Goal: Task Accomplishment & Management: Complete application form

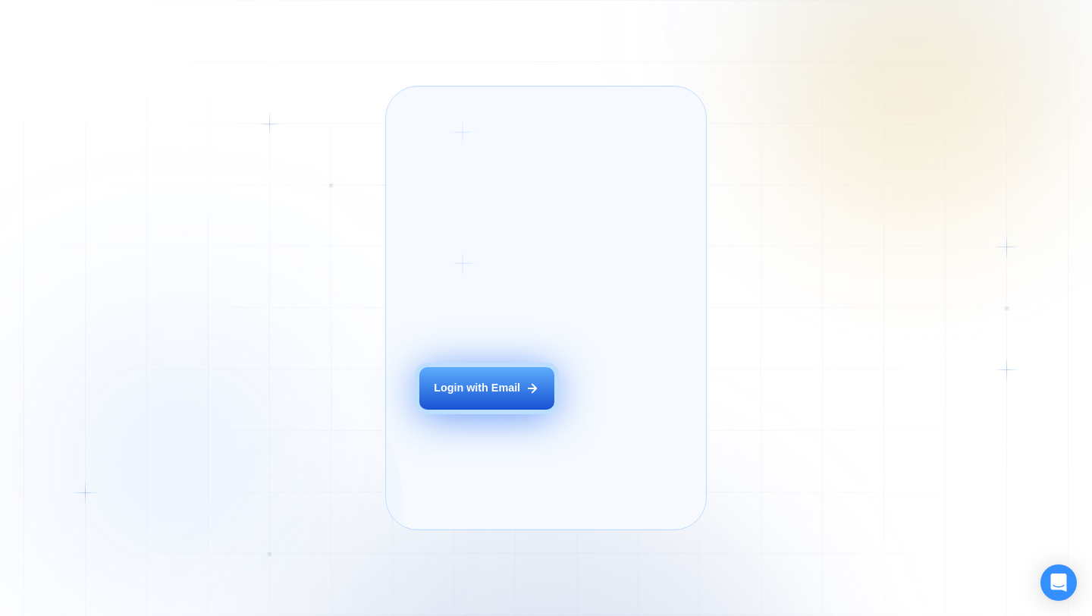
click at [490, 396] on div "Login with Email" at bounding box center [477, 388] width 86 height 15
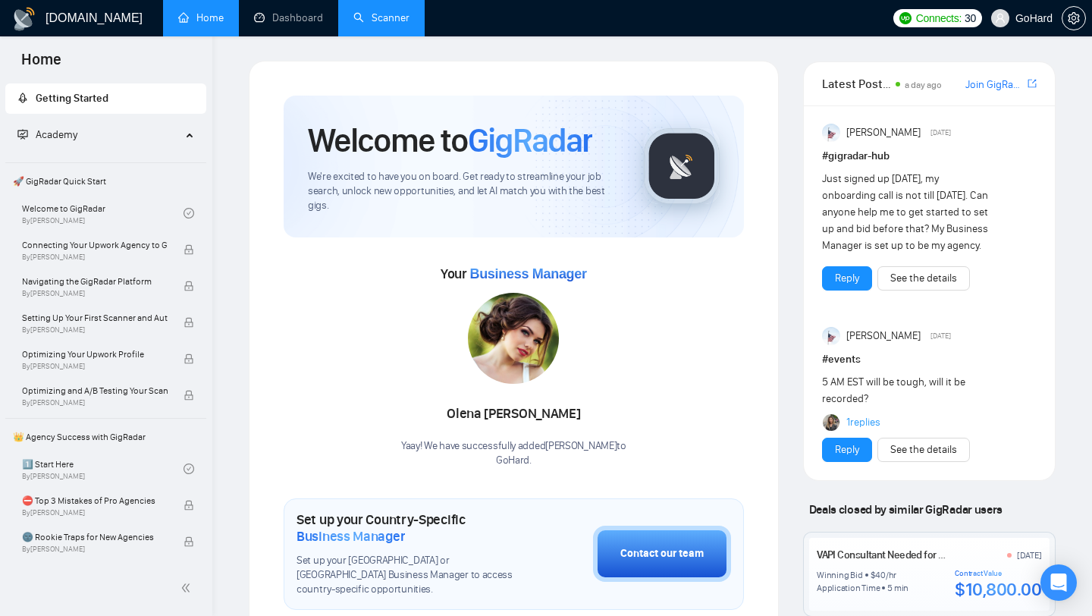
click at [390, 20] on link "Scanner" at bounding box center [381, 17] width 56 height 13
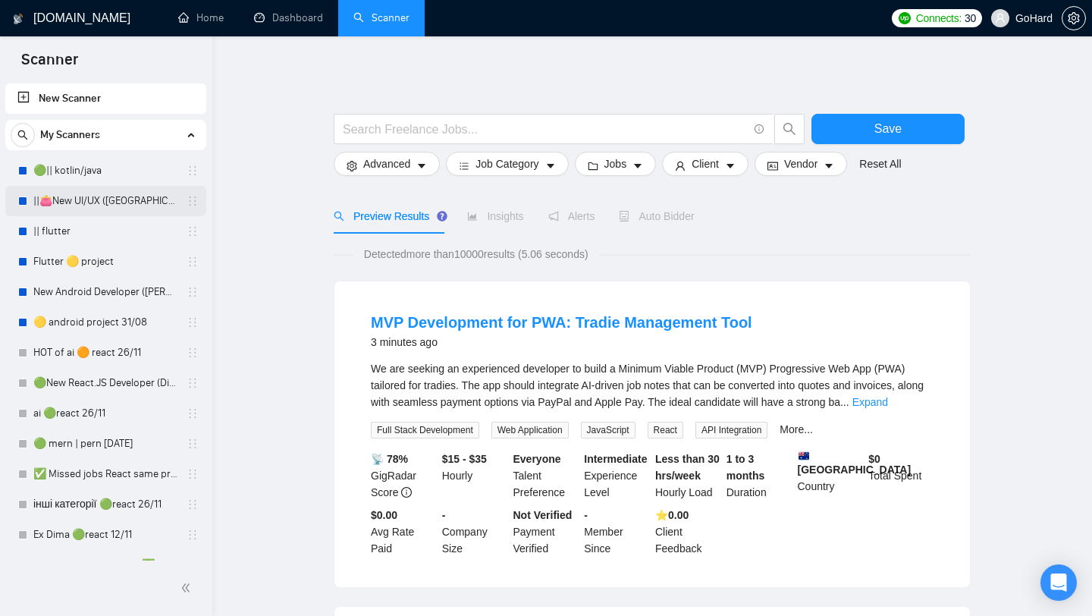
click at [86, 208] on link "||👛New UI/UX (Oksana)" at bounding box center [105, 201] width 144 height 30
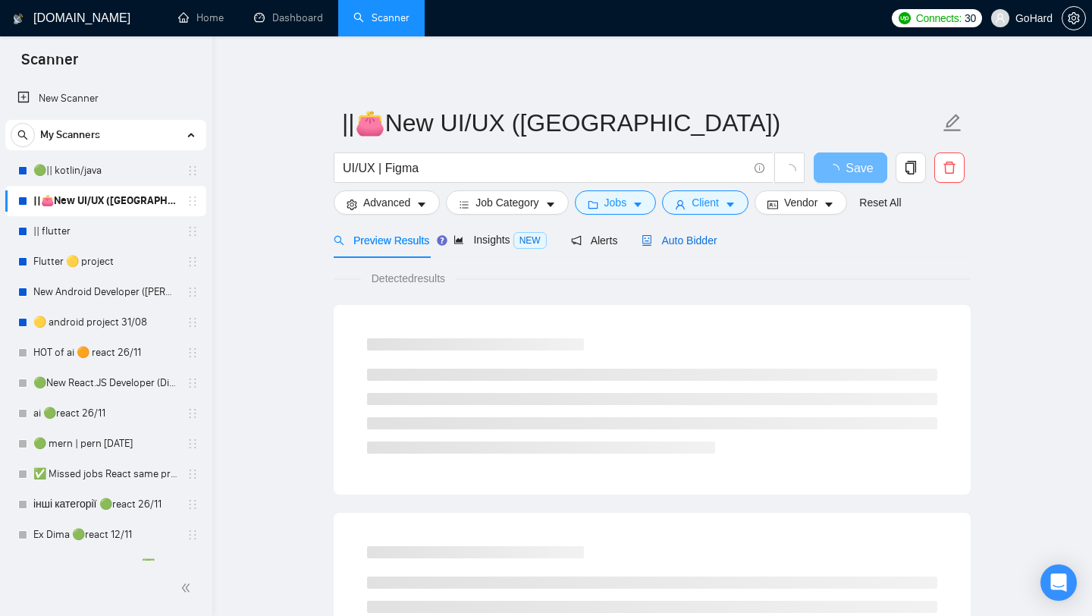
click at [689, 239] on span "Auto Bidder" at bounding box center [679, 240] width 75 height 12
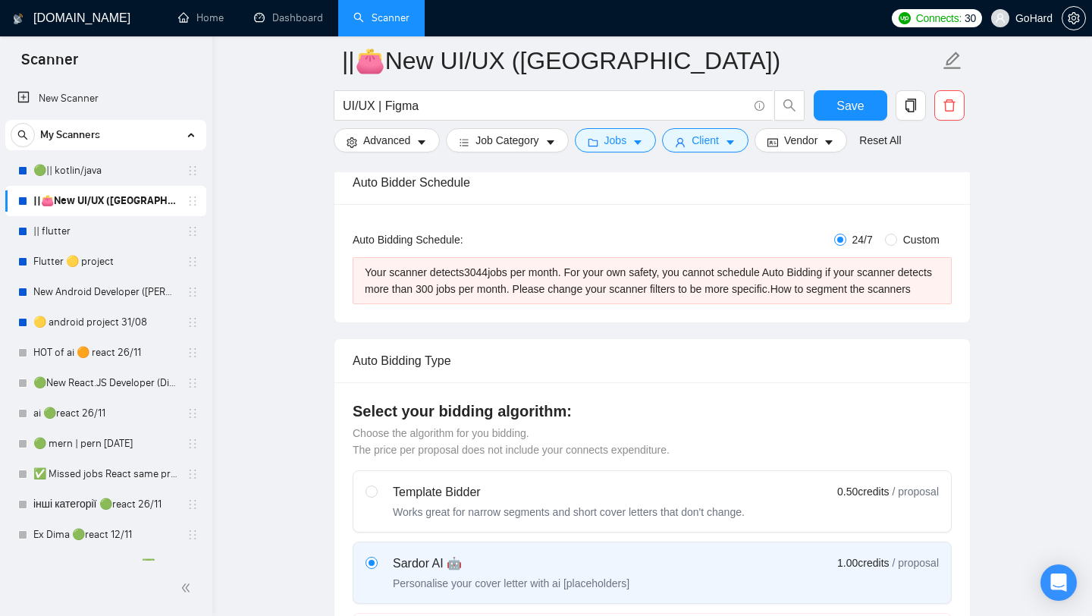
scroll to position [241, 0]
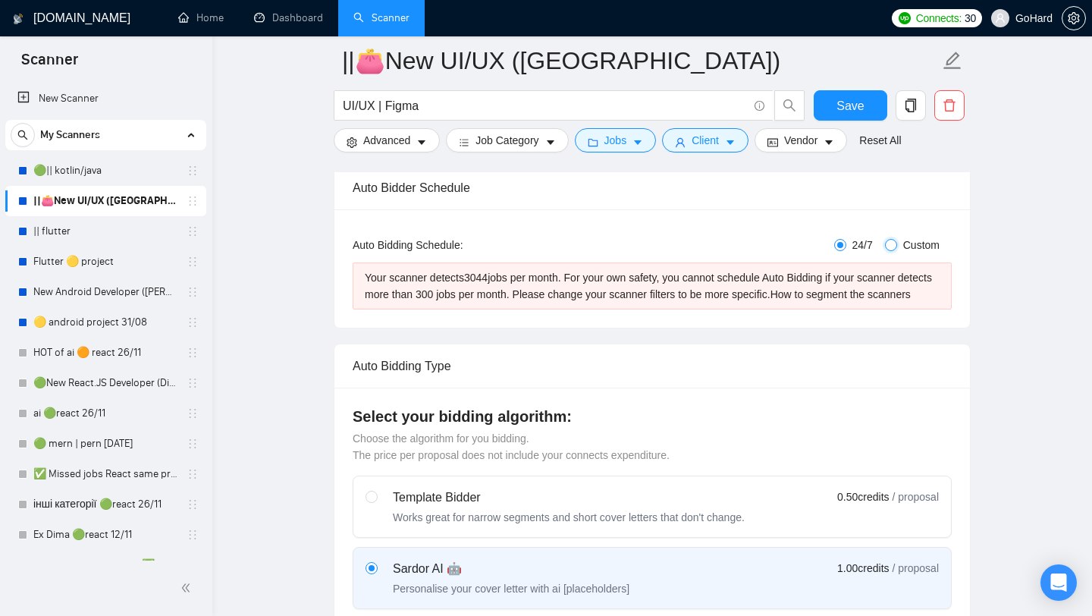
click at [890, 246] on input "Custom" at bounding box center [891, 245] width 12 height 12
radio input "true"
radio input "false"
checkbox input "true"
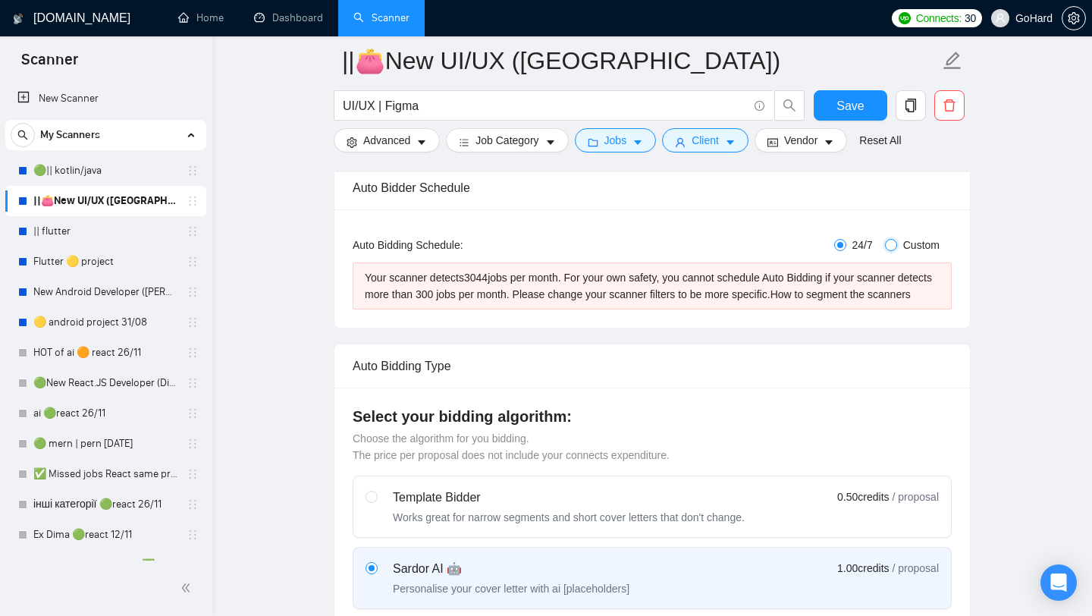
checkbox input "true"
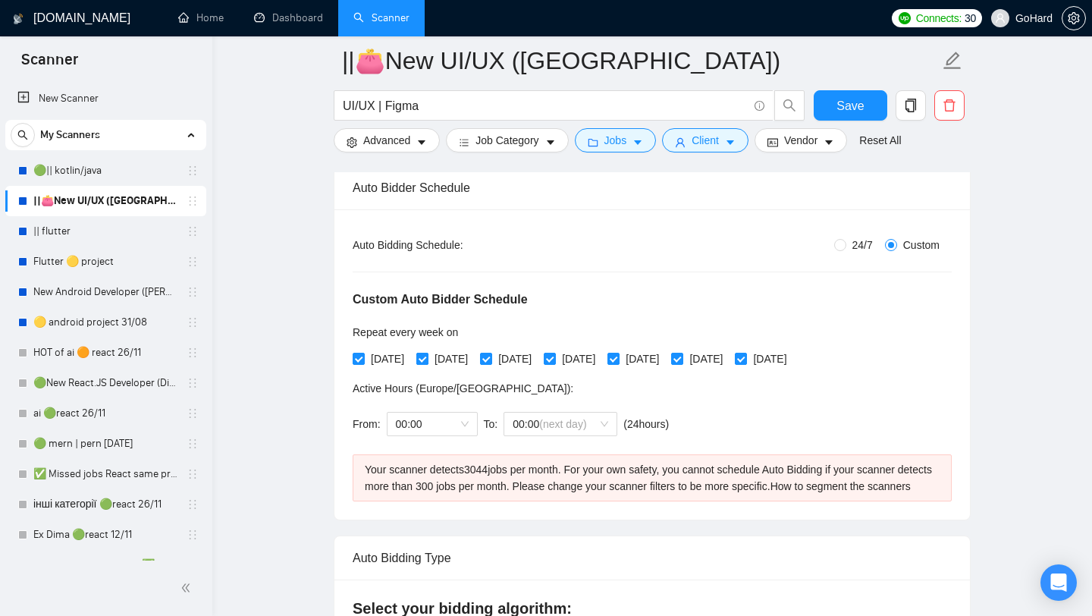
click at [427, 359] on input "Tuesday" at bounding box center [421, 358] width 11 height 11
checkbox input "false"
click at [361, 362] on input "Monday" at bounding box center [358, 358] width 11 height 11
checkbox input "false"
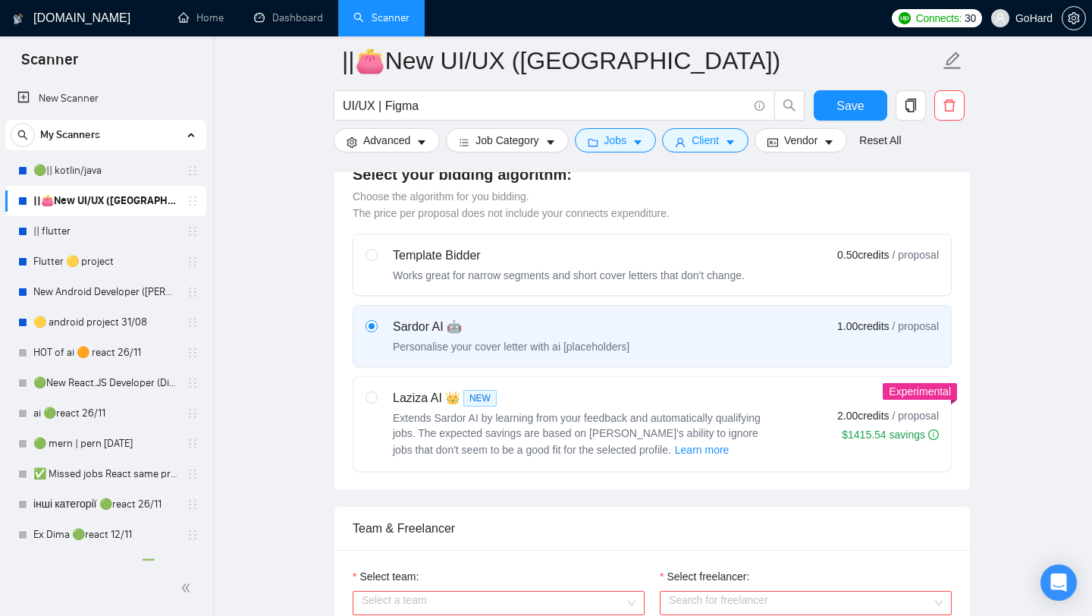
scroll to position [678, 0]
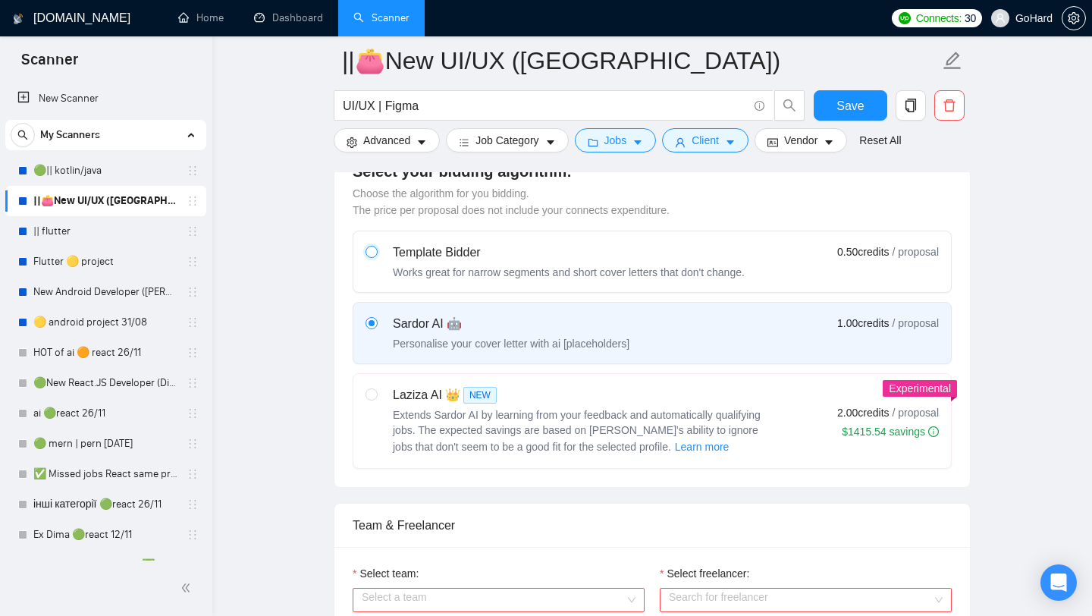
click at [373, 256] on input "radio" at bounding box center [371, 251] width 11 height 11
radio input "true"
radio input "false"
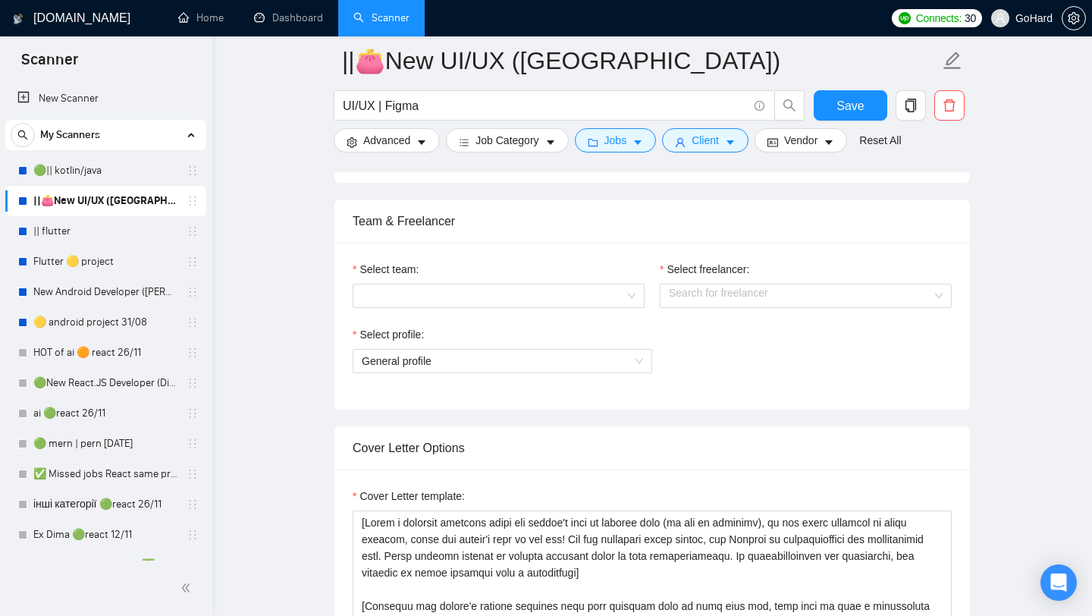
scroll to position [990, 0]
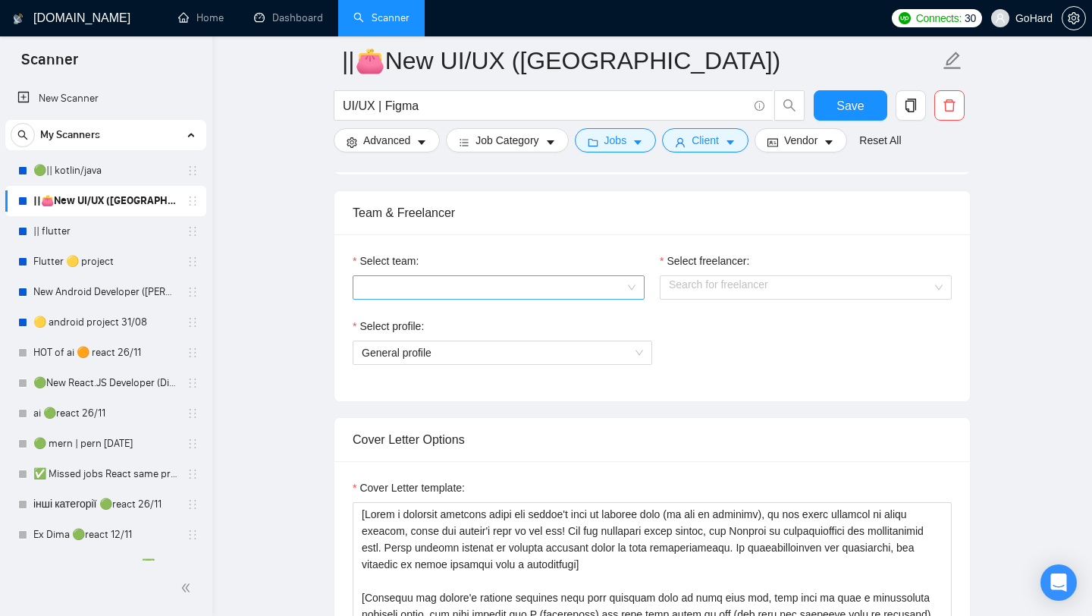
click at [532, 299] on input "Select team:" at bounding box center [493, 287] width 263 height 23
click at [489, 340] on div "GoHard" at bounding box center [499, 333] width 274 height 17
click at [819, 299] on input "Select freelancer:" at bounding box center [800, 287] width 263 height 23
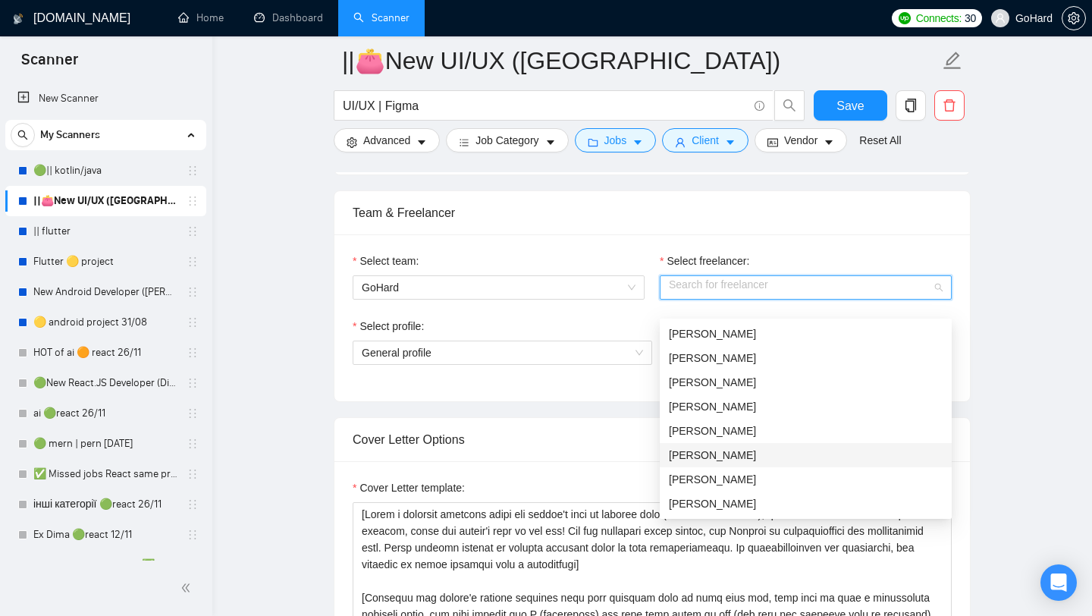
click at [760, 455] on div "Oksana Tsybulska" at bounding box center [806, 455] width 274 height 17
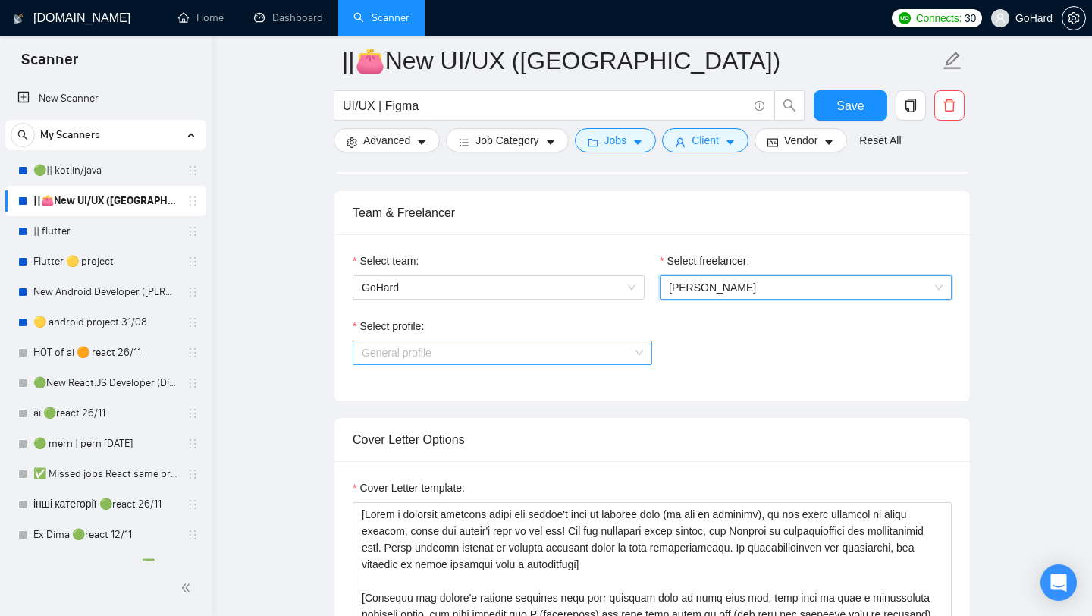
click at [629, 364] on span "General profile" at bounding box center [502, 352] width 281 height 23
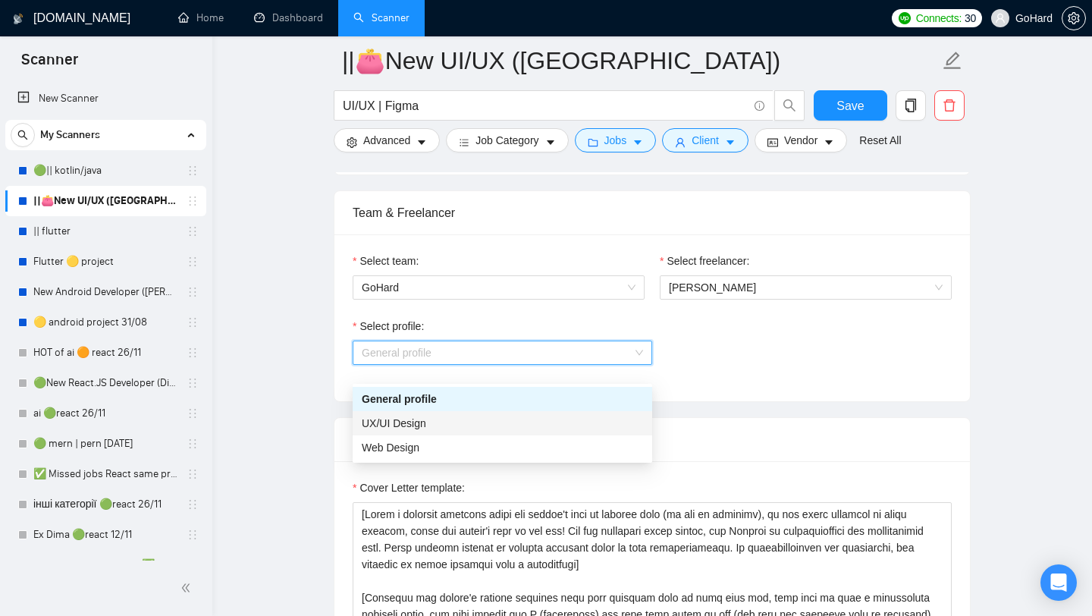
click at [476, 430] on div "UX/UI Design" at bounding box center [502, 423] width 281 height 17
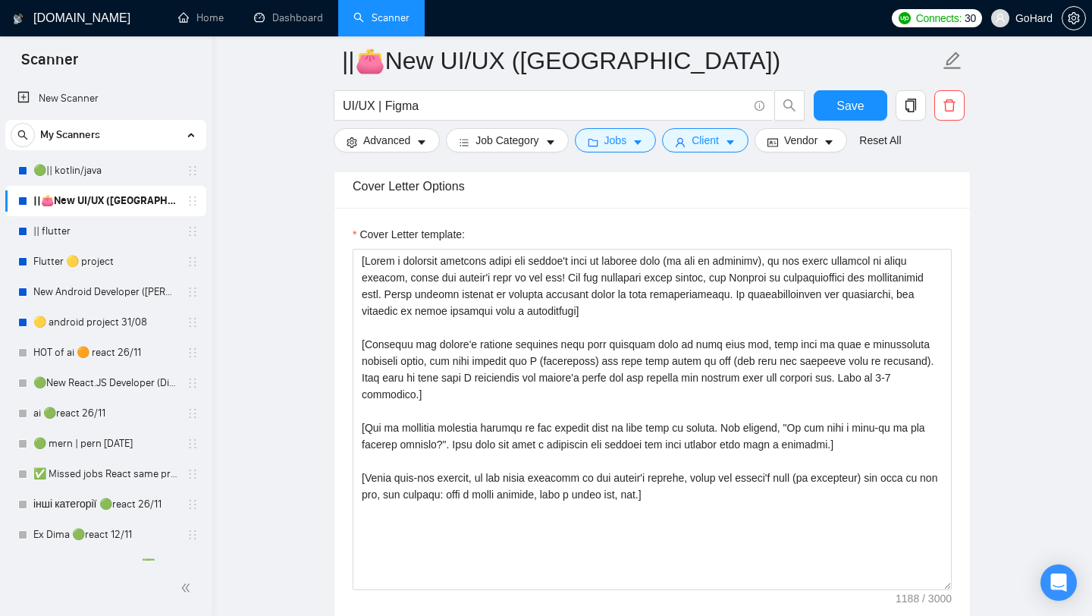
scroll to position [1255, 0]
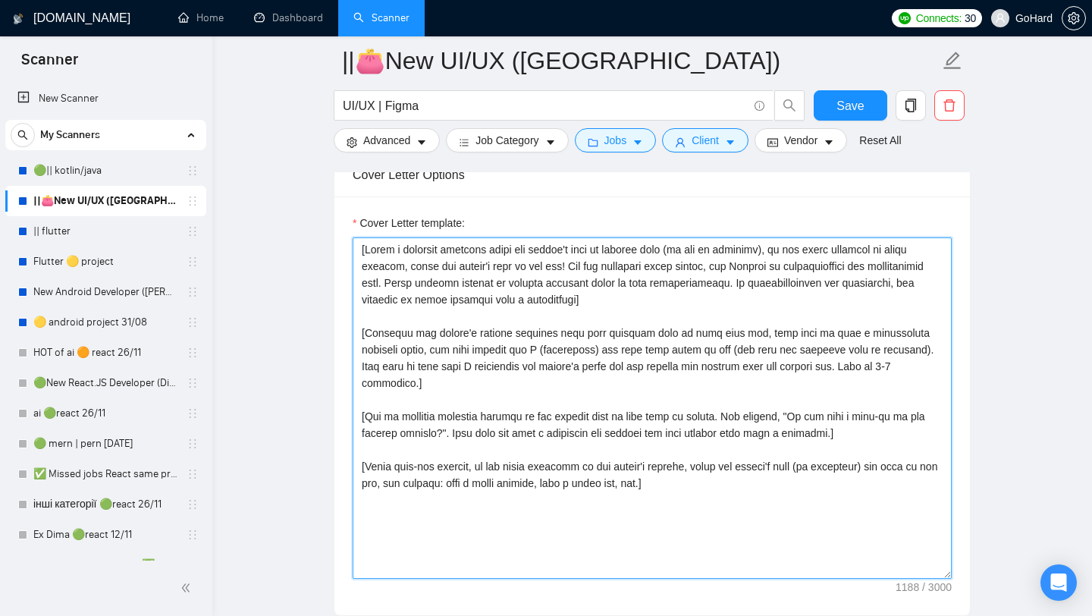
click at [705, 490] on textarea "Cover Letter template:" at bounding box center [652, 407] width 599 height 341
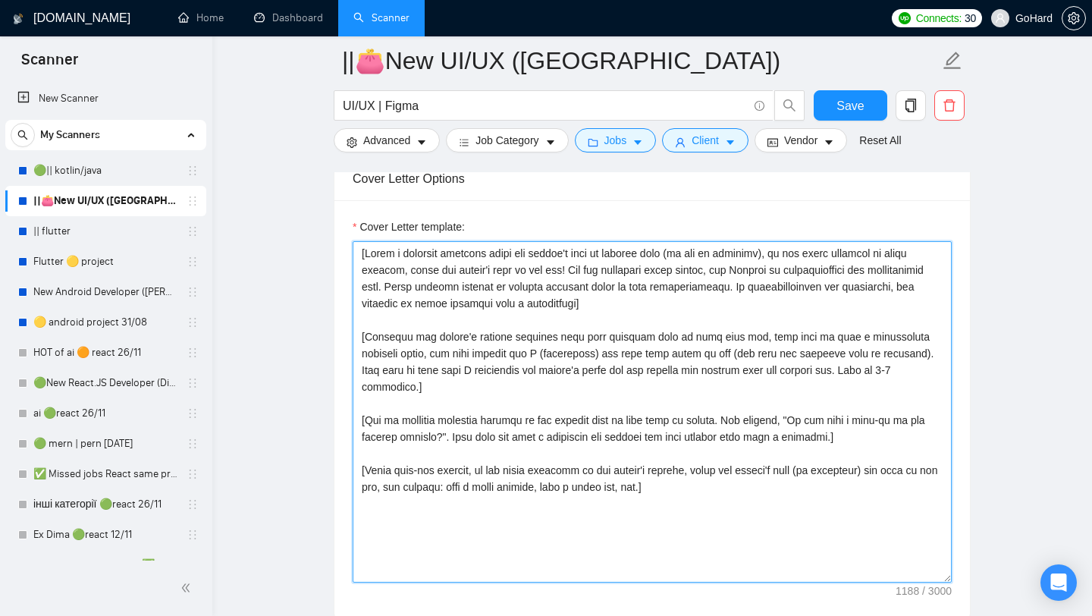
scroll to position [1247, 0]
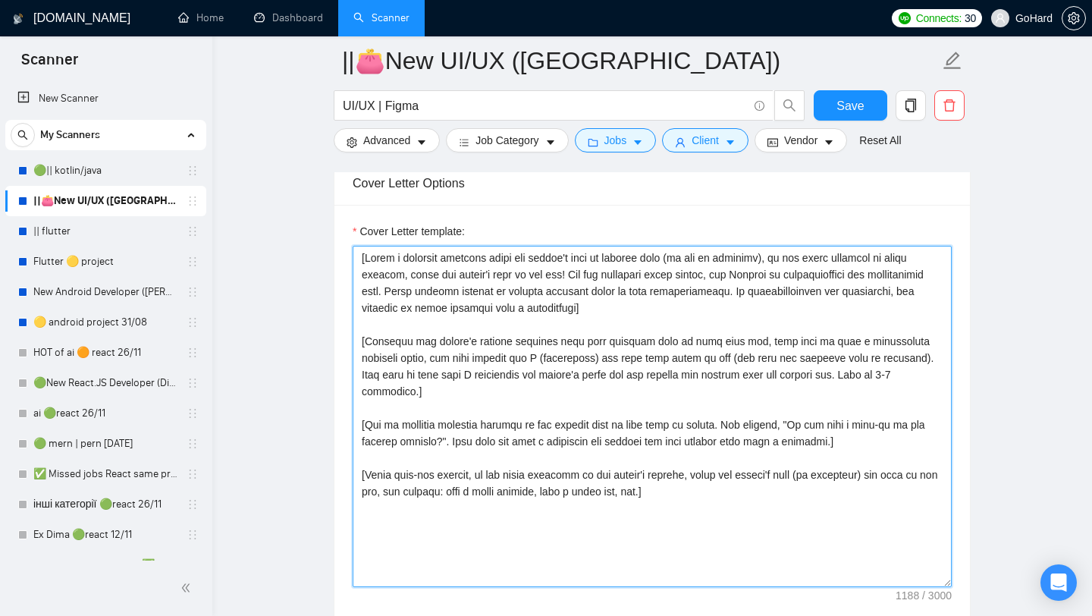
drag, startPoint x: 359, startPoint y: 272, endPoint x: 847, endPoint y: 523, distance: 548.4
click at [847, 523] on textarea "Cover Letter template:" at bounding box center [652, 416] width 599 height 341
paste textarea "Hello, my name is Oksana and I am experienced UI\UX designer with 5+ years of e…"
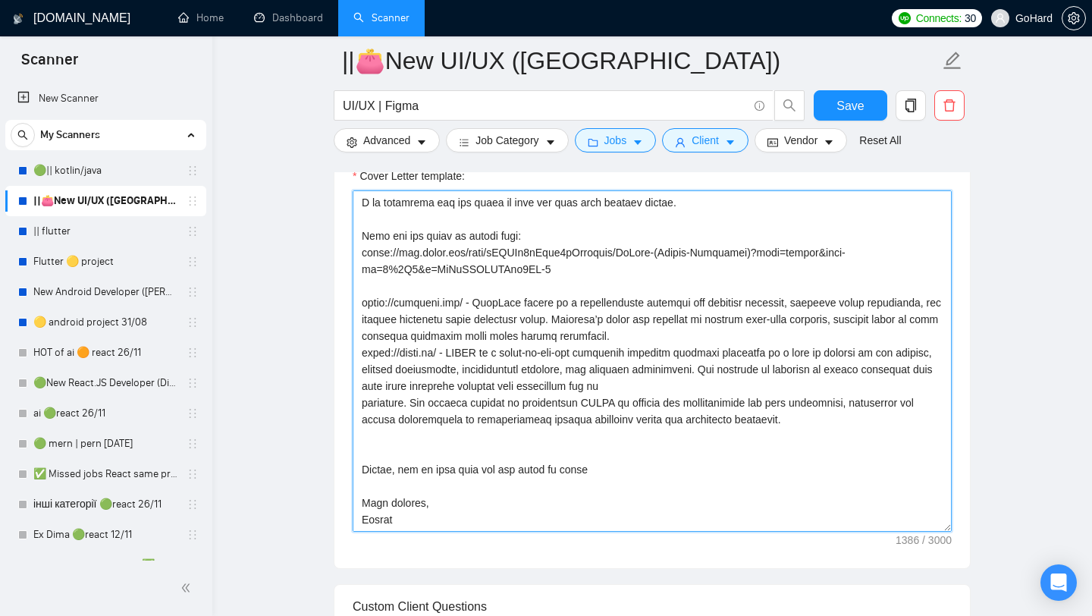
scroll to position [0, 0]
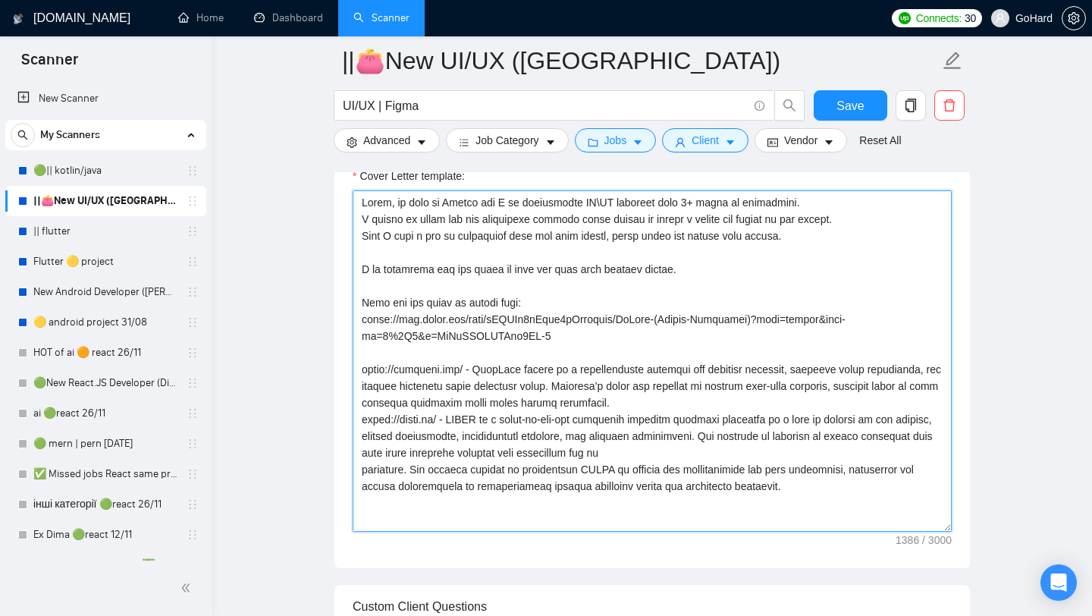
click at [694, 287] on textarea "Cover Letter template:" at bounding box center [652, 360] width 599 height 341
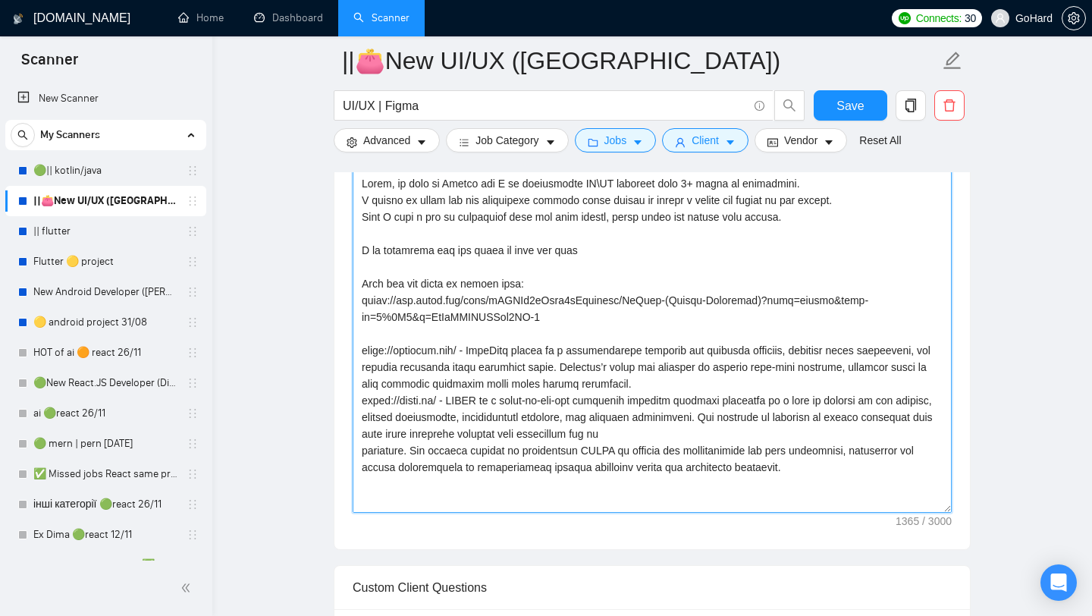
scroll to position [1317, 0]
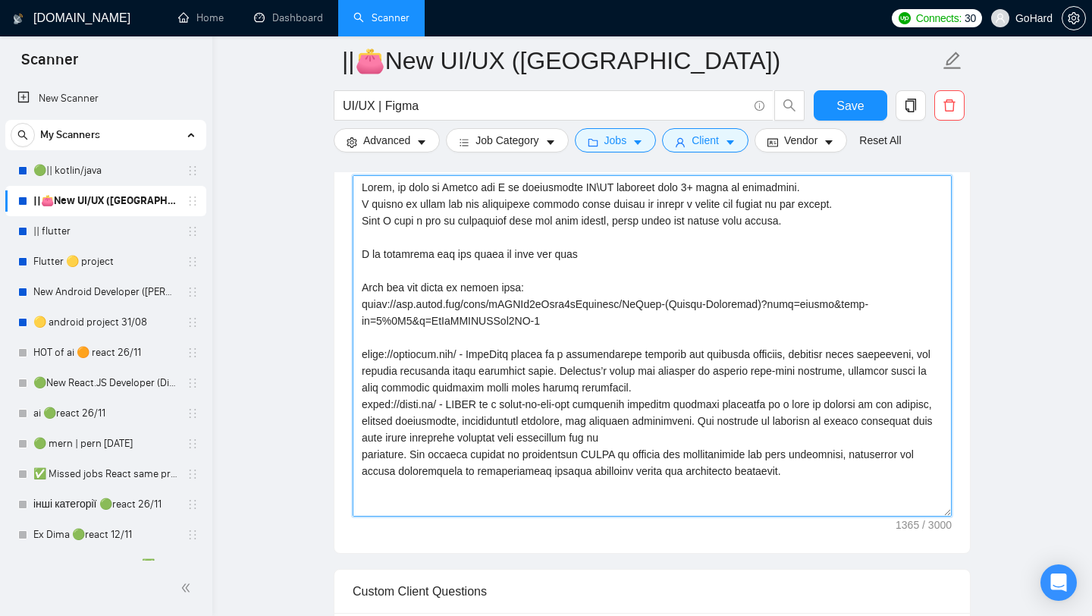
paste textarea "[Use here the name of the jobpost]"
click at [732, 268] on textarea "Cover Letter template:" at bounding box center [652, 345] width 599 height 341
click at [634, 268] on textarea "Cover Letter template:" at bounding box center [652, 345] width 599 height 341
click at [750, 275] on textarea "Cover Letter template:" at bounding box center [652, 345] width 599 height 341
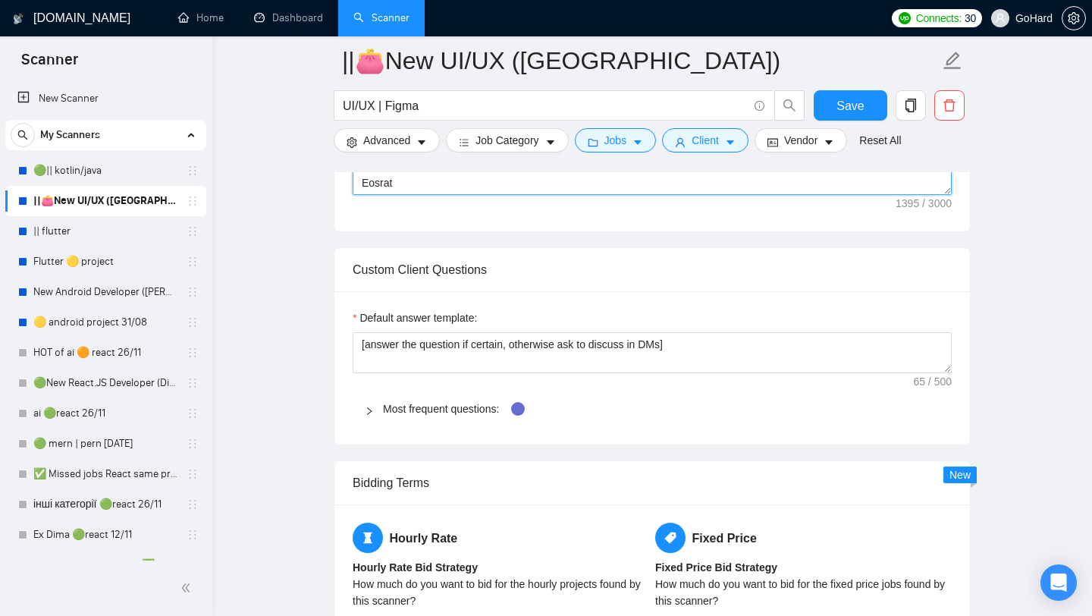
scroll to position [1640, 0]
type textarea "Hello, my name is Oksana and I am experienced UI\UX designer with 5+ years of e…"
click at [367, 415] on icon "right" at bounding box center [369, 410] width 9 height 9
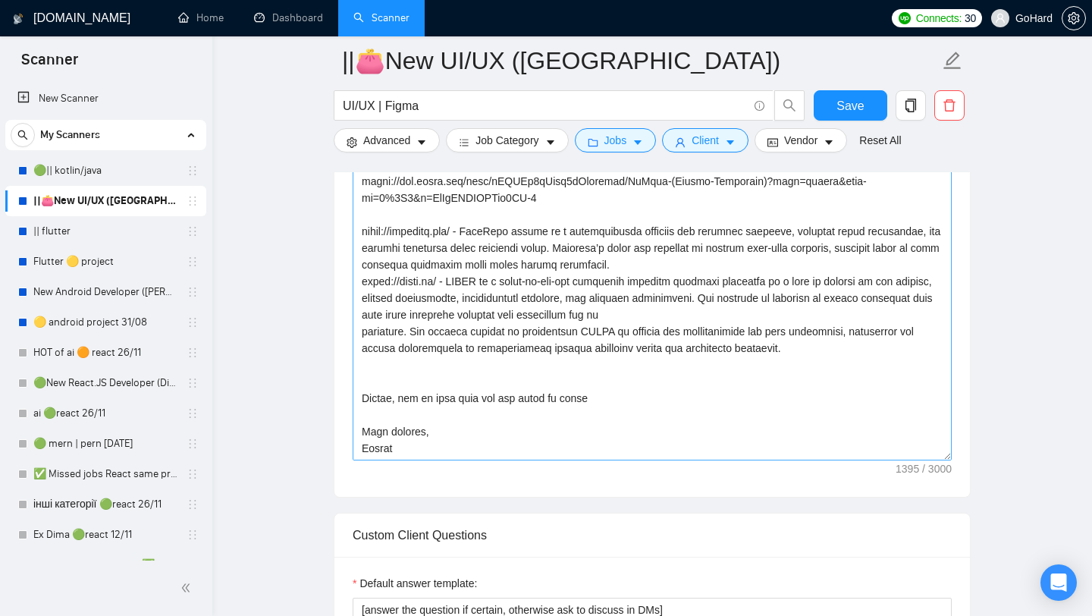
scroll to position [1376, 0]
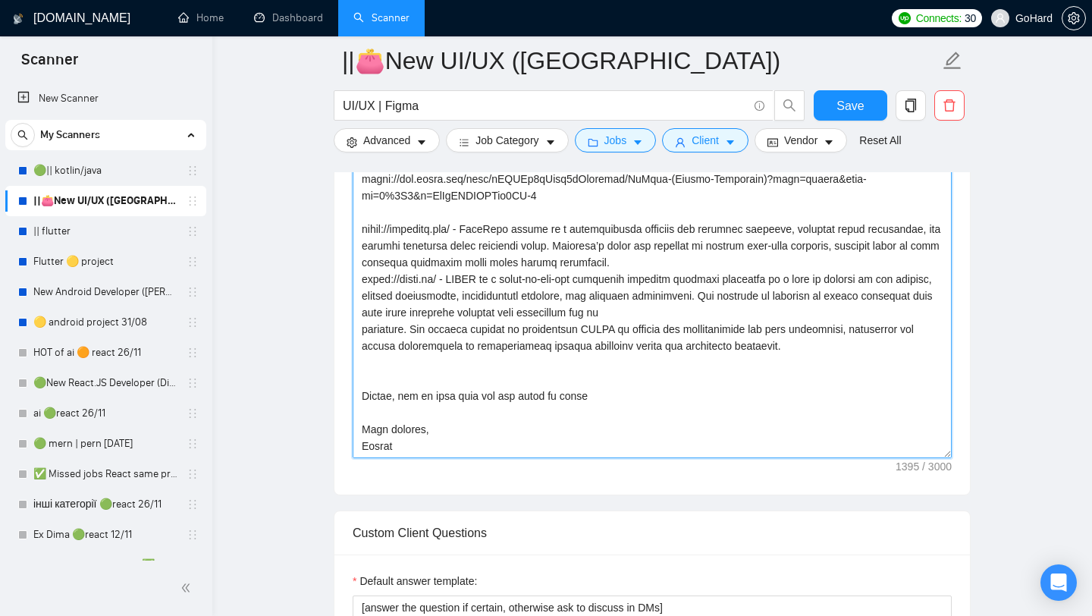
click at [432, 328] on textarea "Cover Letter template:" at bounding box center [652, 287] width 599 height 341
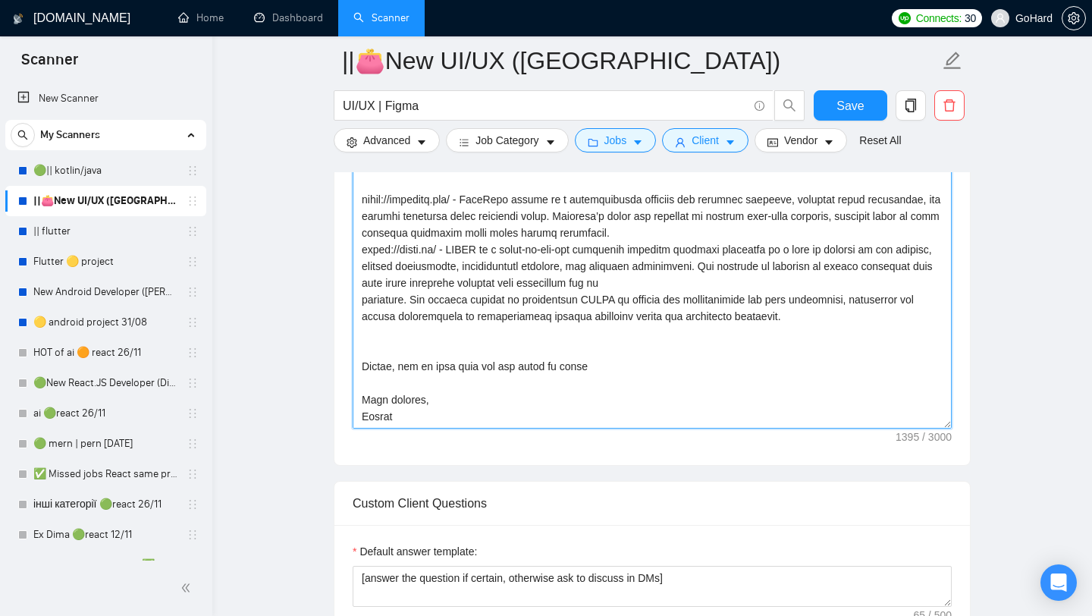
click at [601, 368] on textarea "Cover Letter template:" at bounding box center [652, 257] width 599 height 341
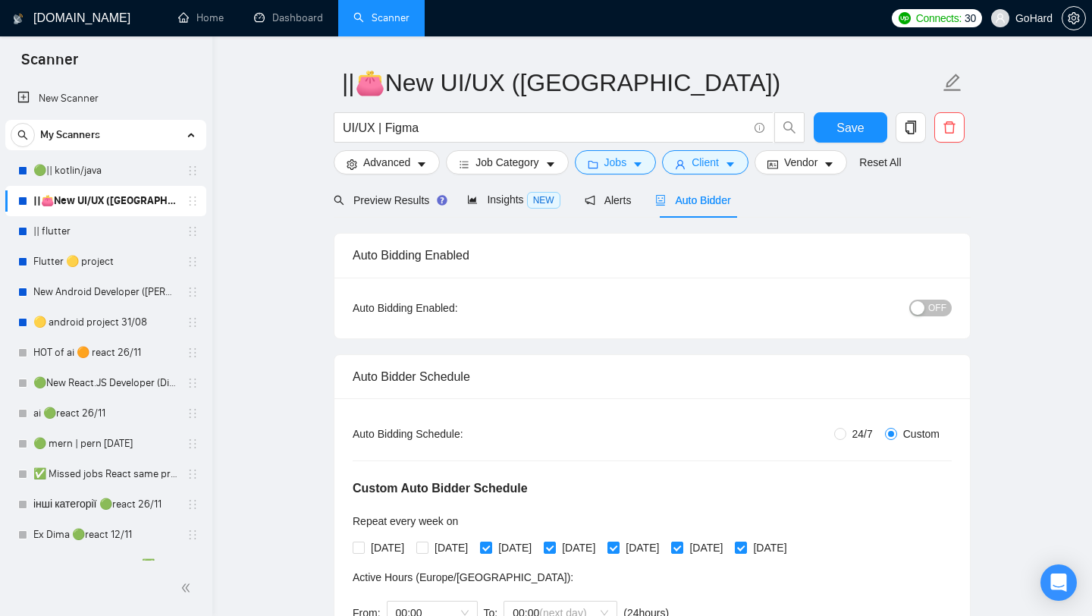
scroll to position [39, 0]
type textarea "Hello, my name is Oksana and I am experienced UI\UX designer with 5+ years of e…"
click at [918, 306] on div "button" at bounding box center [918, 309] width 14 height 14
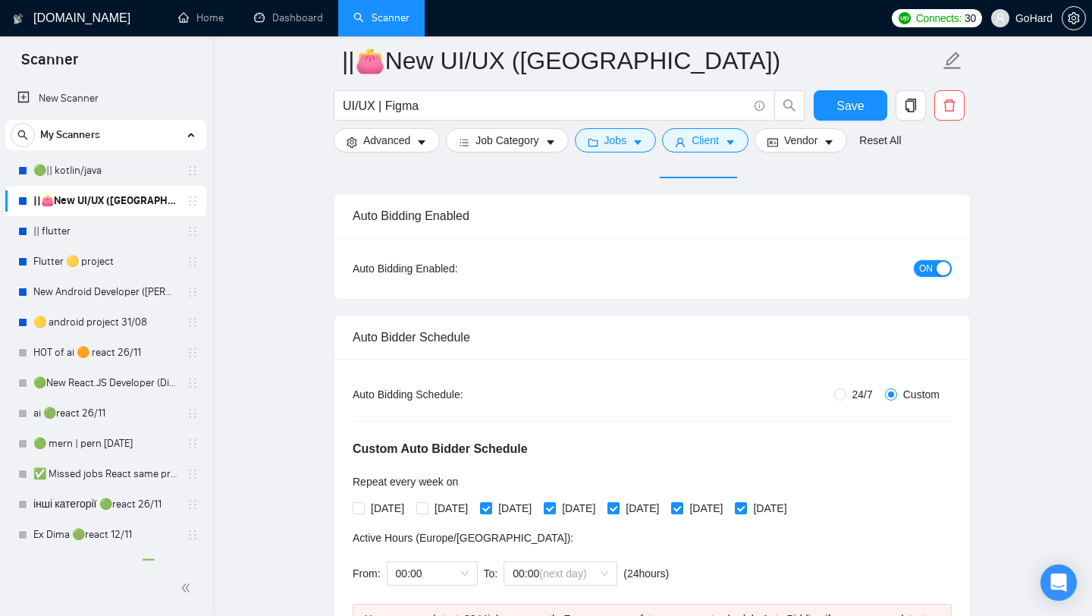
scroll to position [65, 0]
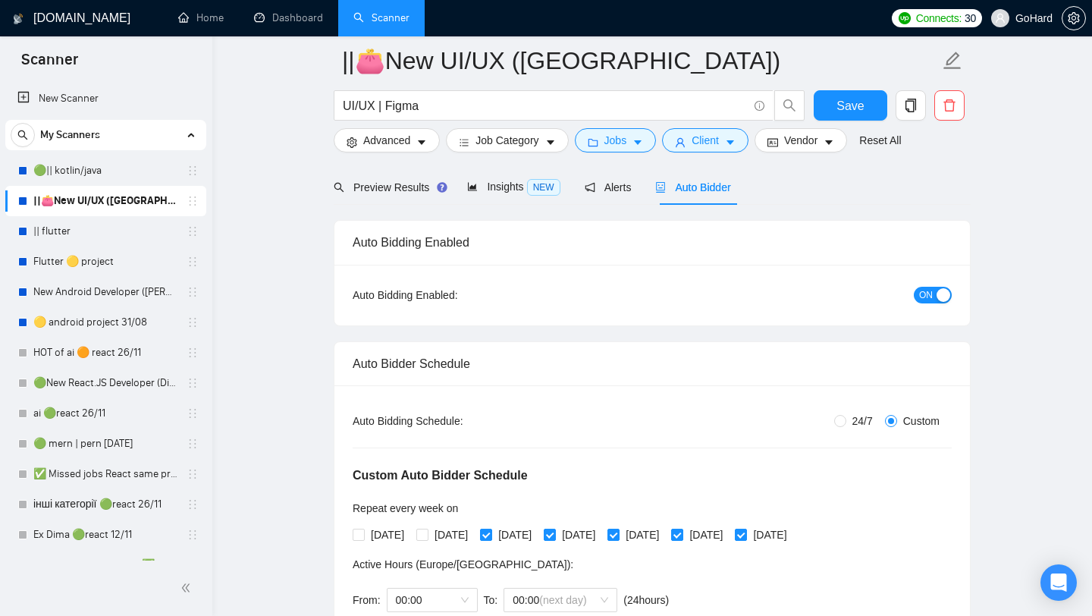
click at [940, 297] on div "button" at bounding box center [944, 295] width 14 height 14
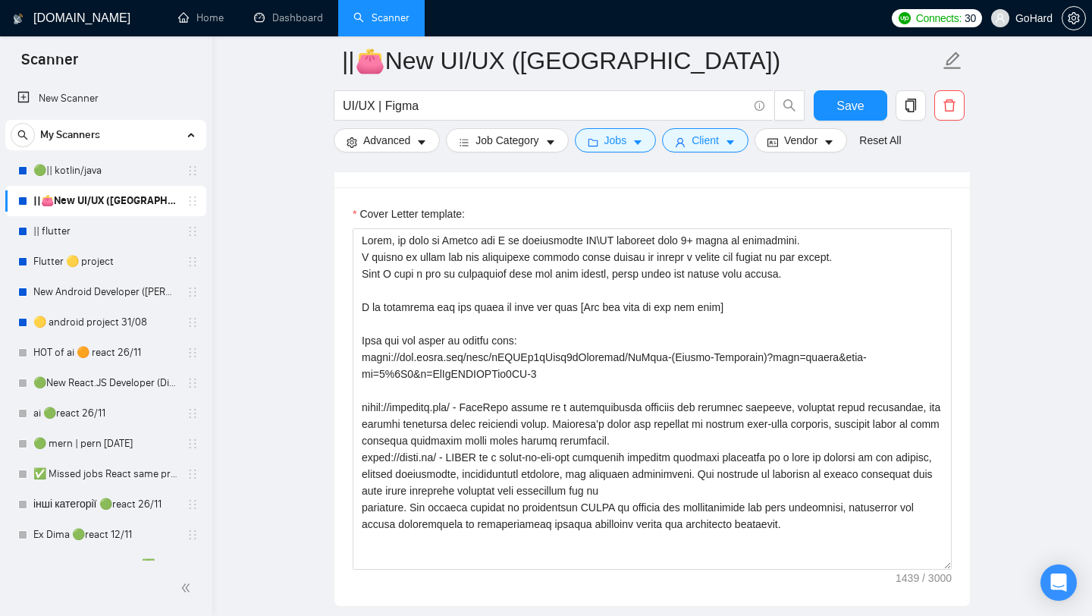
scroll to position [1273, 0]
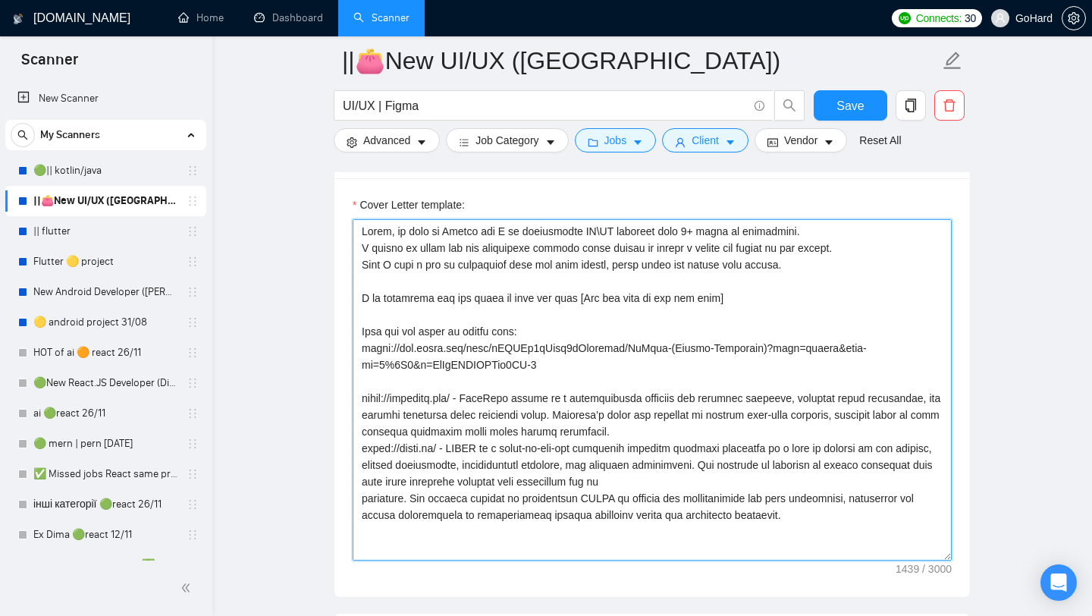
drag, startPoint x: 360, startPoint y: 312, endPoint x: 824, endPoint y: 317, distance: 464.1
click at [824, 317] on textarea "Cover Letter template:" at bounding box center [652, 389] width 599 height 341
click at [749, 326] on textarea "Cover Letter template:" at bounding box center [652, 389] width 599 height 341
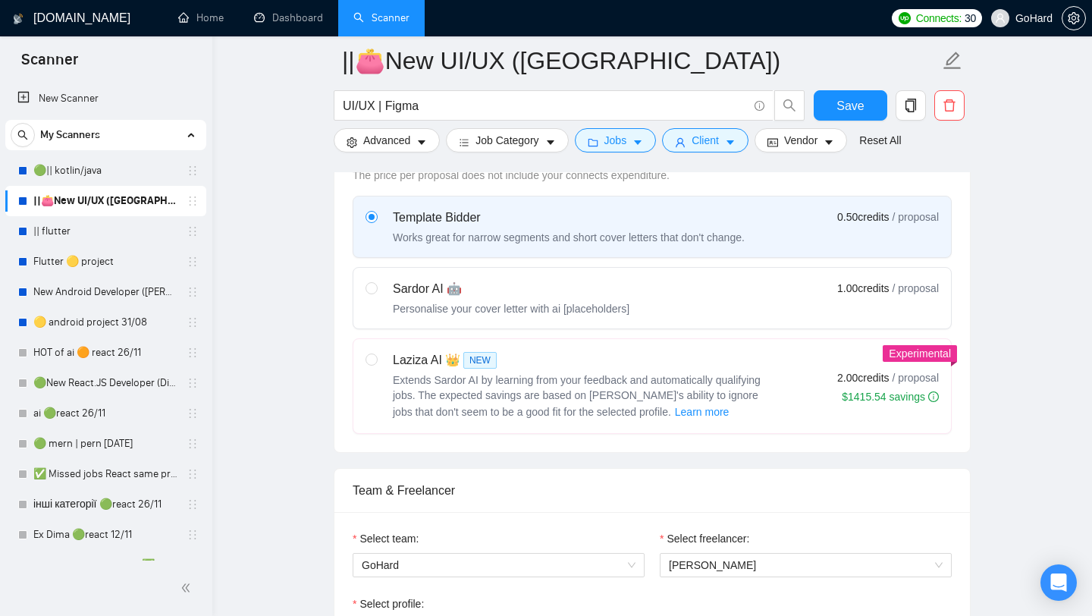
scroll to position [721, 0]
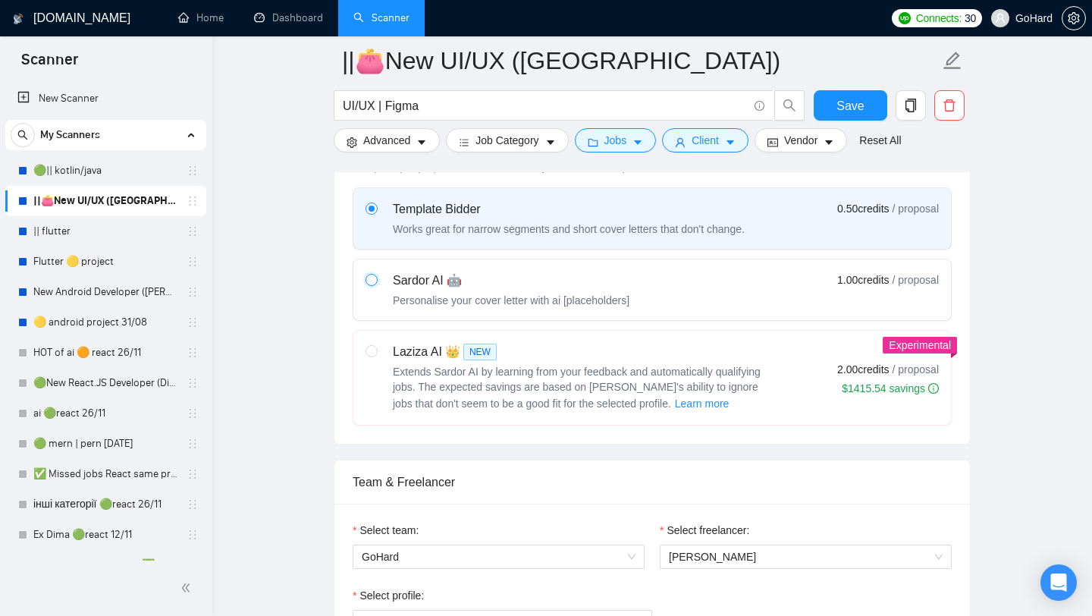
click at [370, 284] on input "radio" at bounding box center [371, 279] width 11 height 11
radio input "true"
radio input "false"
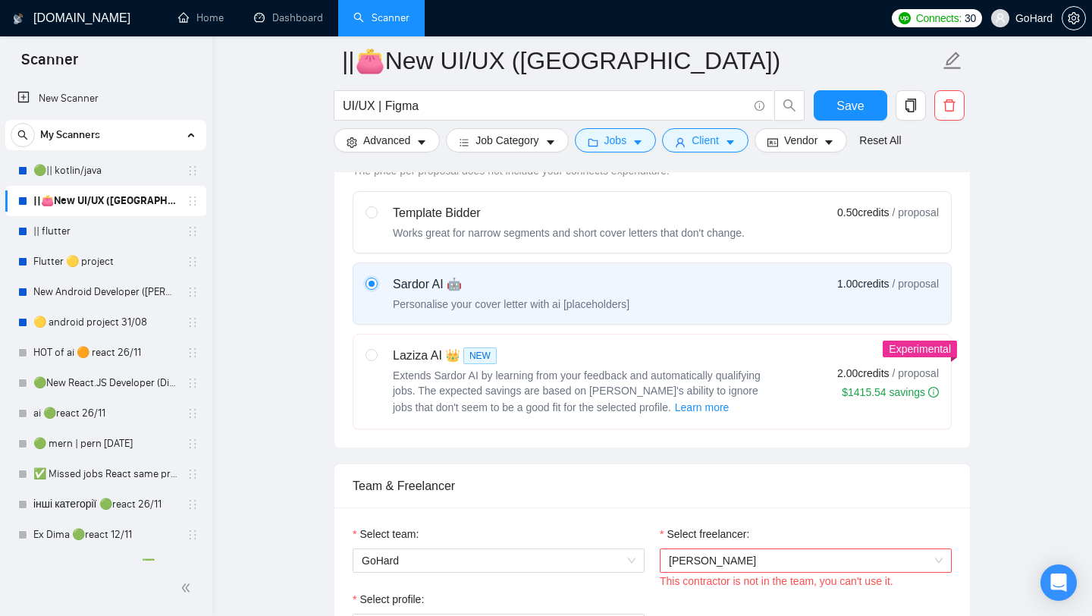
scroll to position [717, 0]
click at [372, 219] on span at bounding box center [372, 213] width 12 height 12
click at [372, 218] on input "radio" at bounding box center [371, 212] width 11 height 11
radio input "true"
radio input "false"
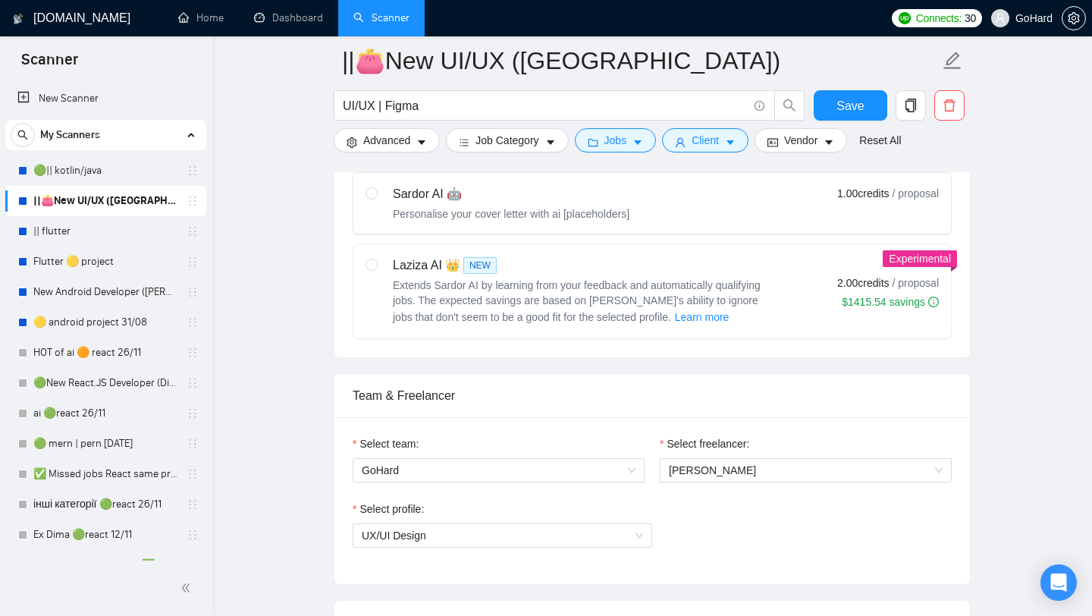
scroll to position [806, 0]
click at [374, 199] on input "radio" at bounding box center [371, 194] width 11 height 11
radio input "true"
radio input "false"
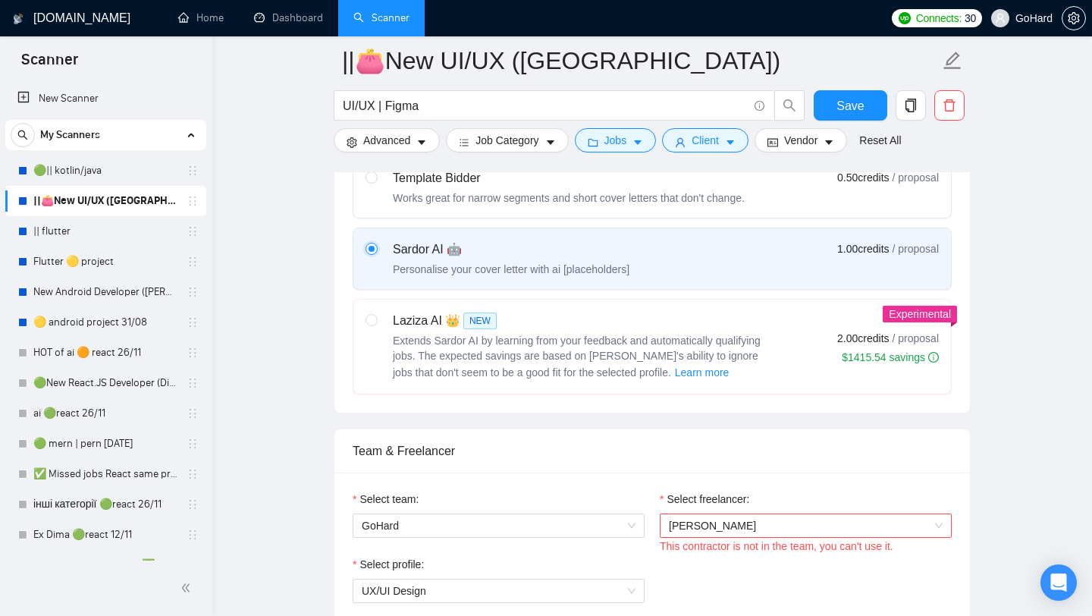
scroll to position [745, 0]
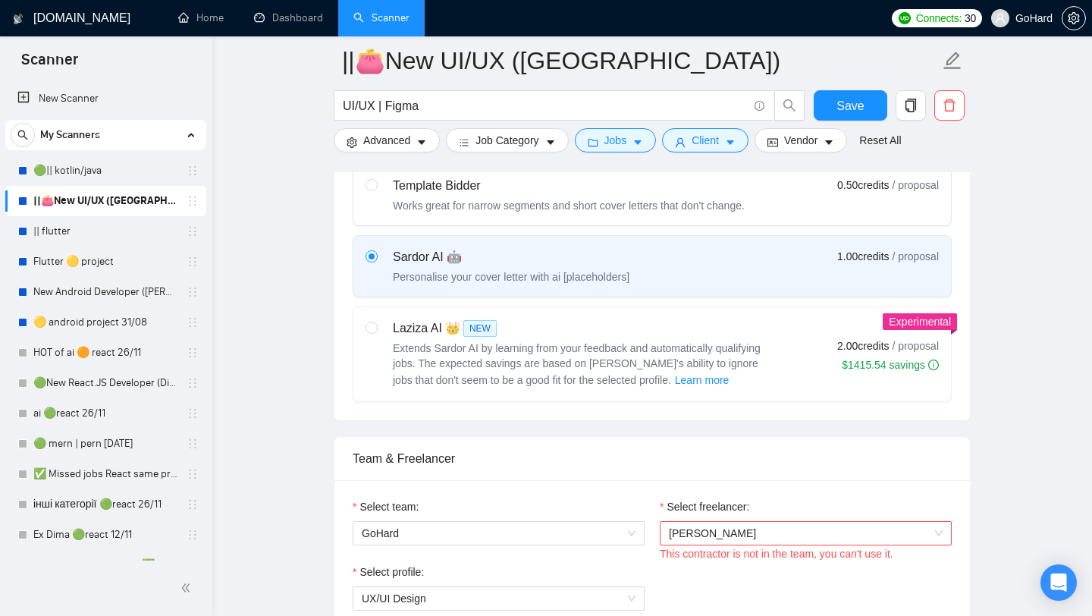
click at [374, 209] on label at bounding box center [372, 195] width 12 height 36
click at [374, 190] on input "radio" at bounding box center [371, 184] width 11 height 11
radio input "true"
radio input "false"
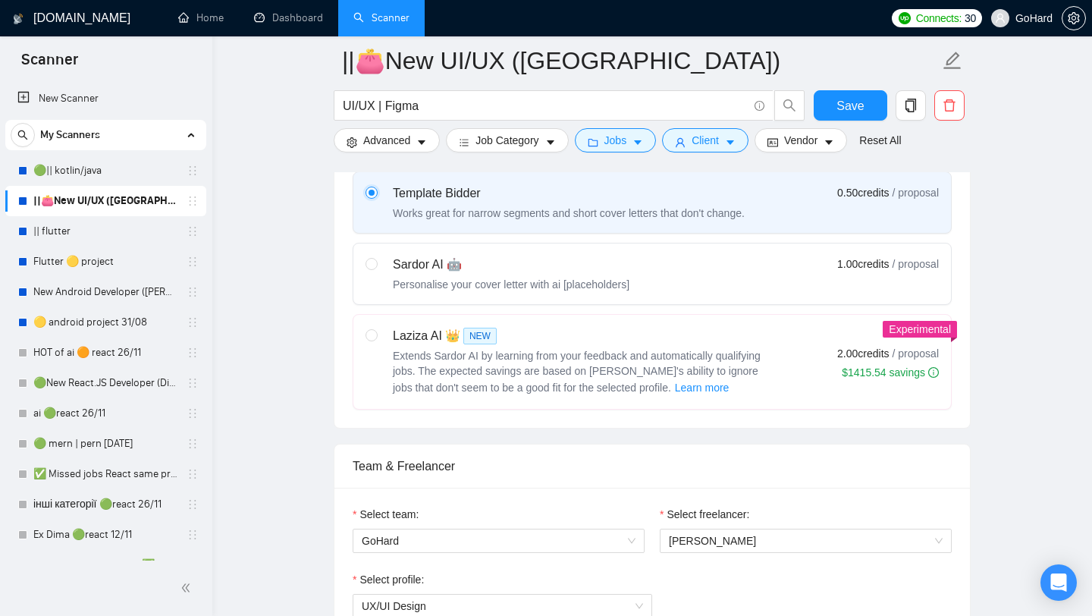
scroll to position [783, 0]
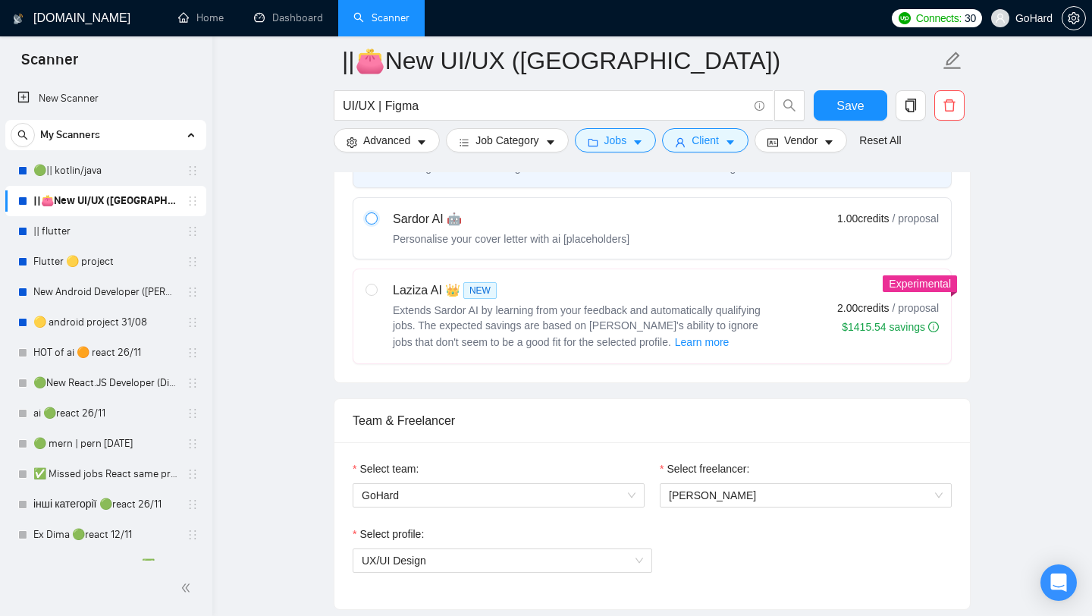
click at [367, 223] on input "radio" at bounding box center [371, 217] width 11 height 11
radio input "true"
radio input "false"
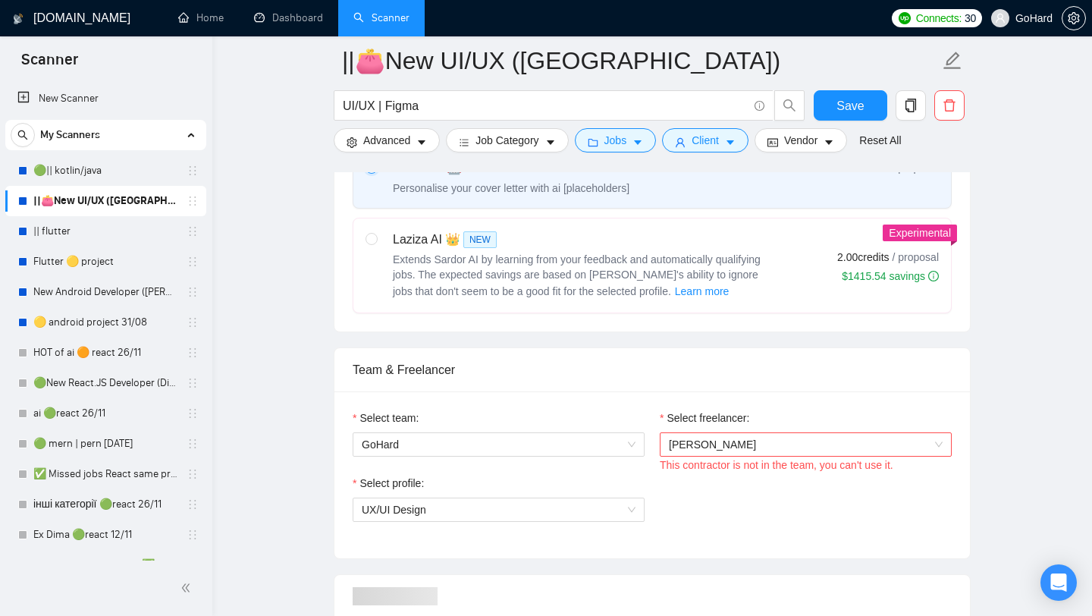
scroll to position [880, 0]
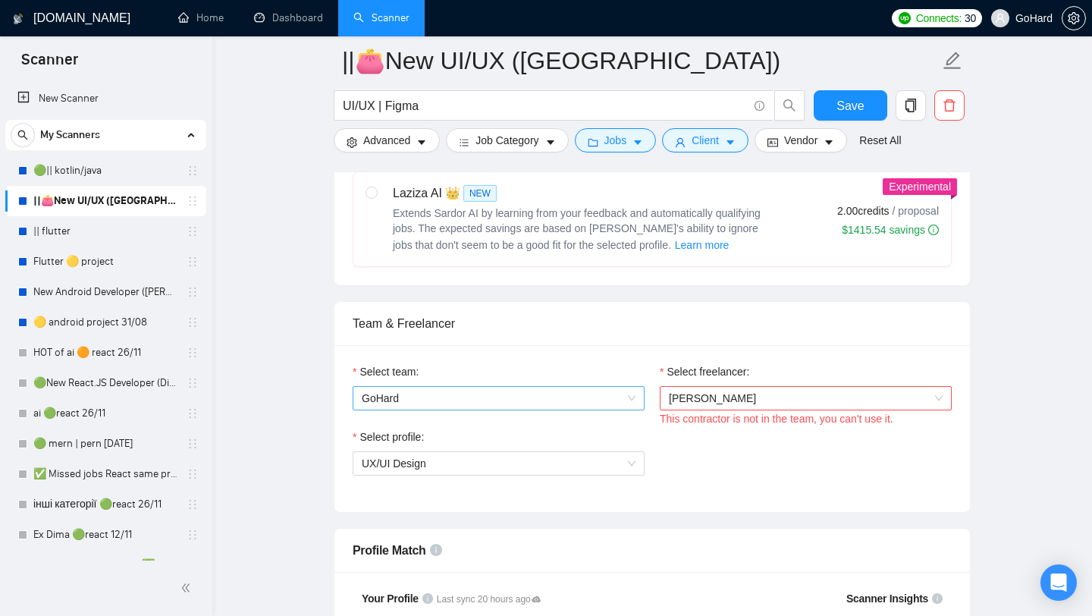
click at [632, 410] on span "GoHard" at bounding box center [499, 398] width 274 height 23
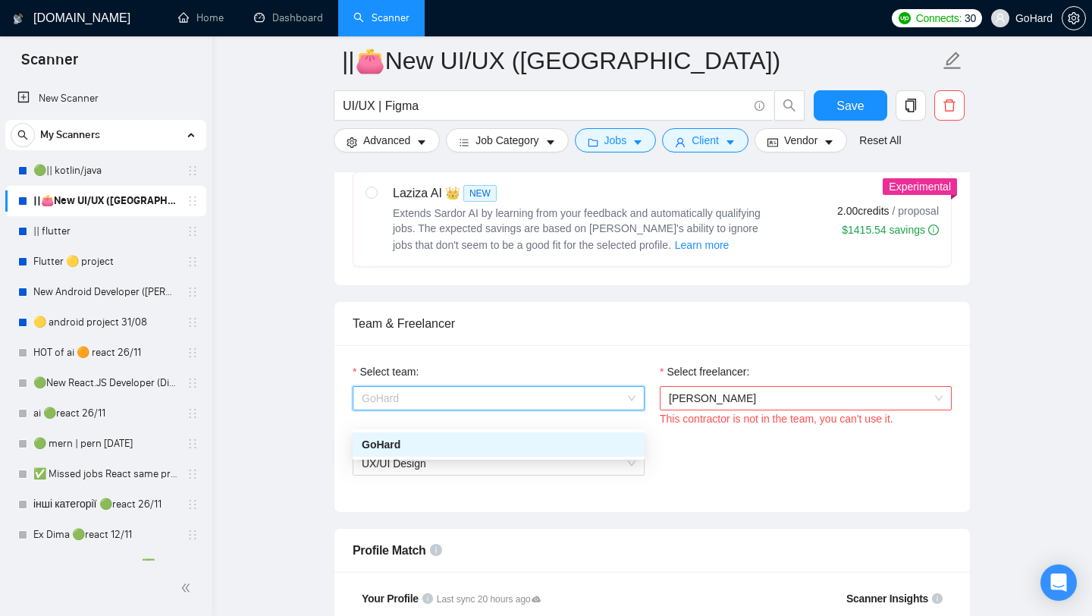
click at [556, 444] on div "GoHard" at bounding box center [499, 444] width 274 height 17
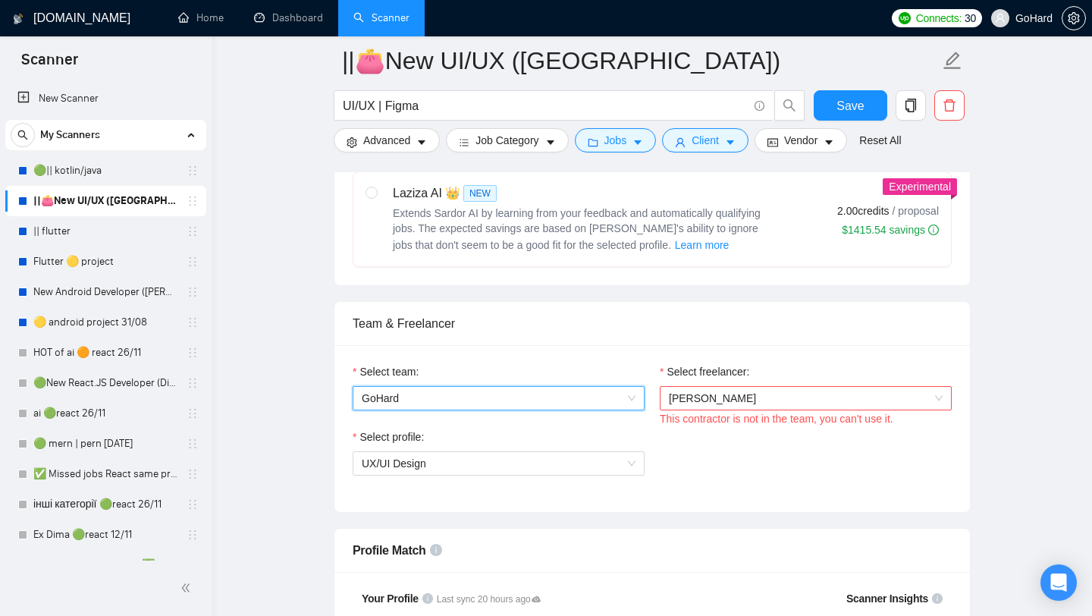
click at [875, 410] on span "Oksana Tsybulska" at bounding box center [806, 398] width 274 height 23
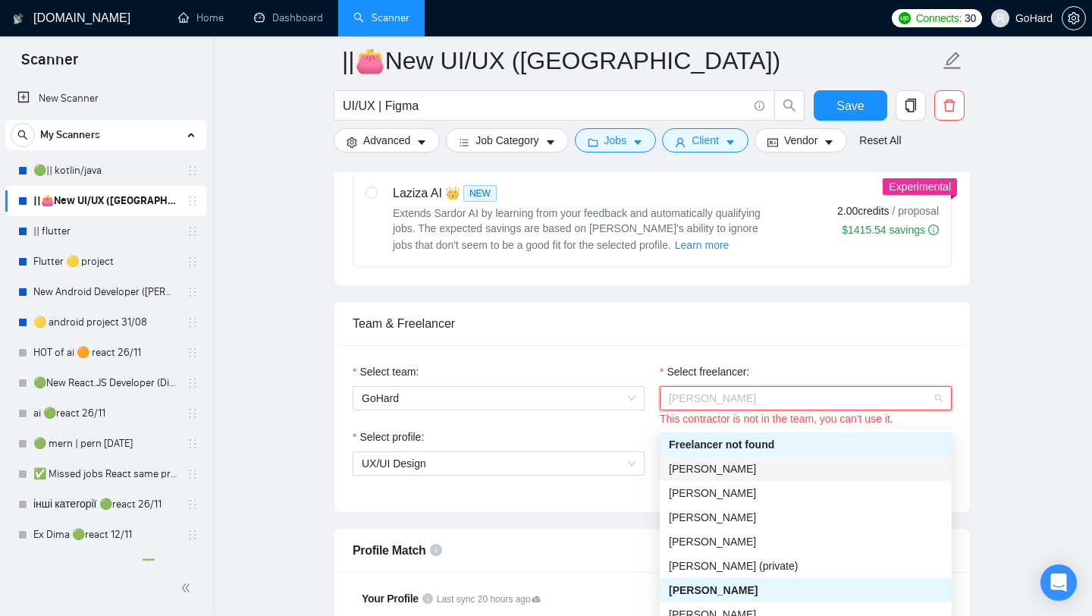
click at [748, 478] on div "Igor Vertepny" at bounding box center [806, 469] width 292 height 24
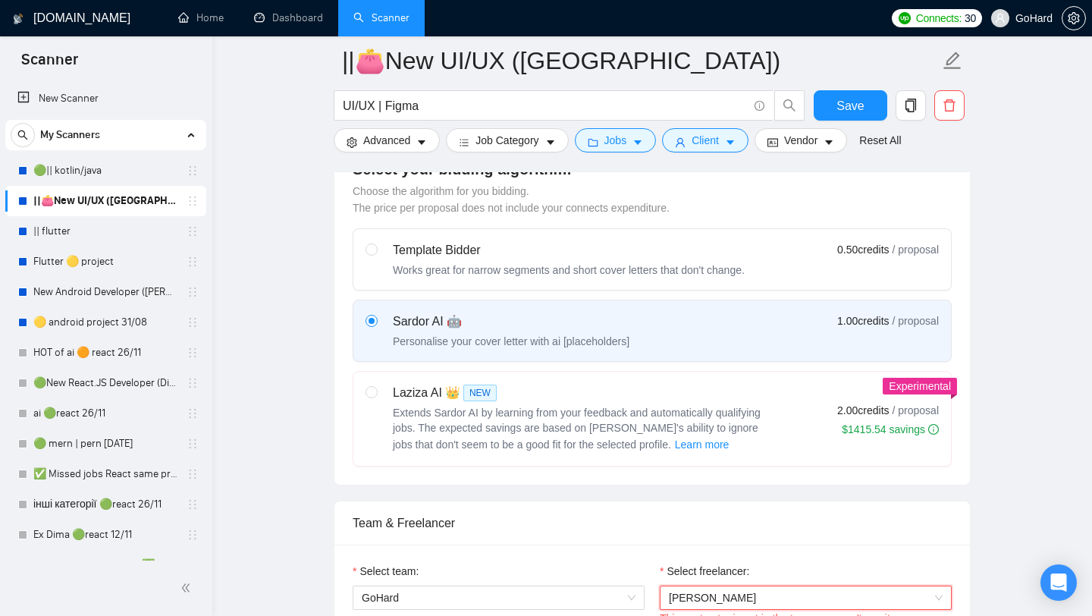
scroll to position [678, 0]
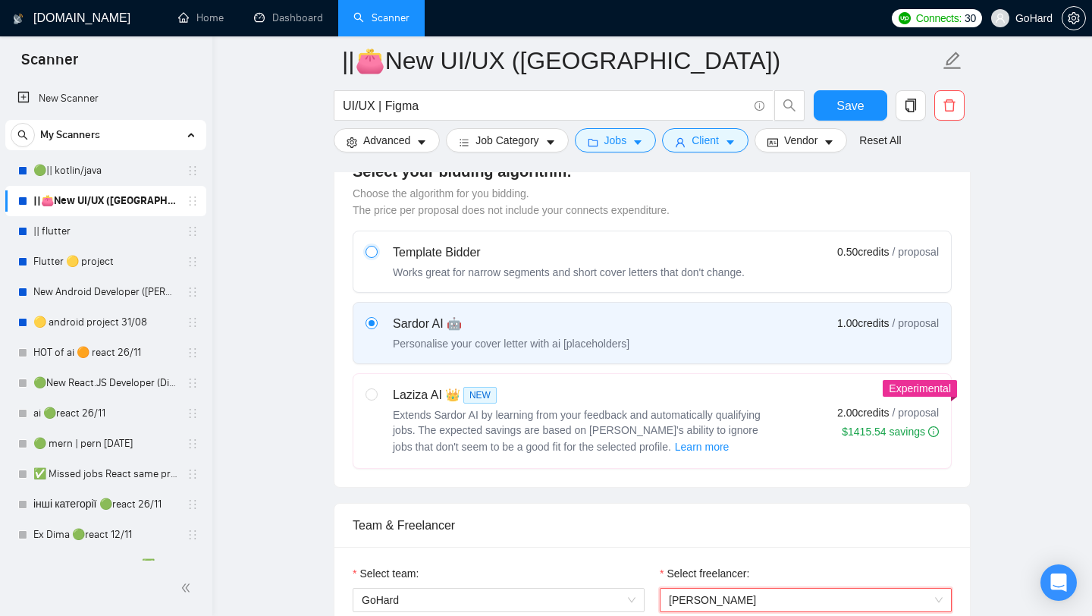
click at [372, 256] on input "radio" at bounding box center [371, 251] width 11 height 11
radio input "true"
radio input "false"
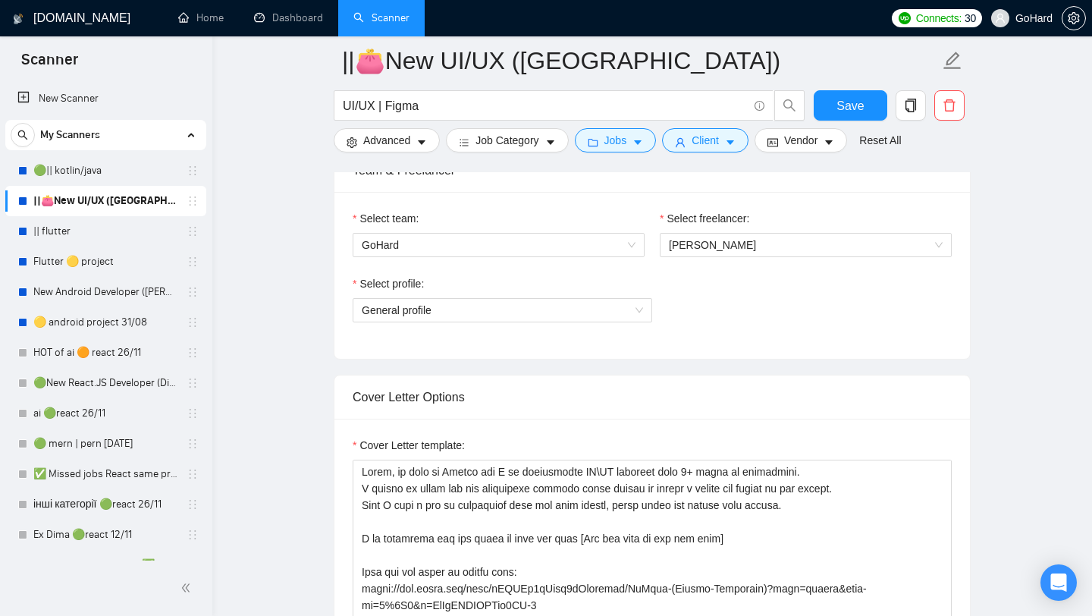
scroll to position [1078, 0]
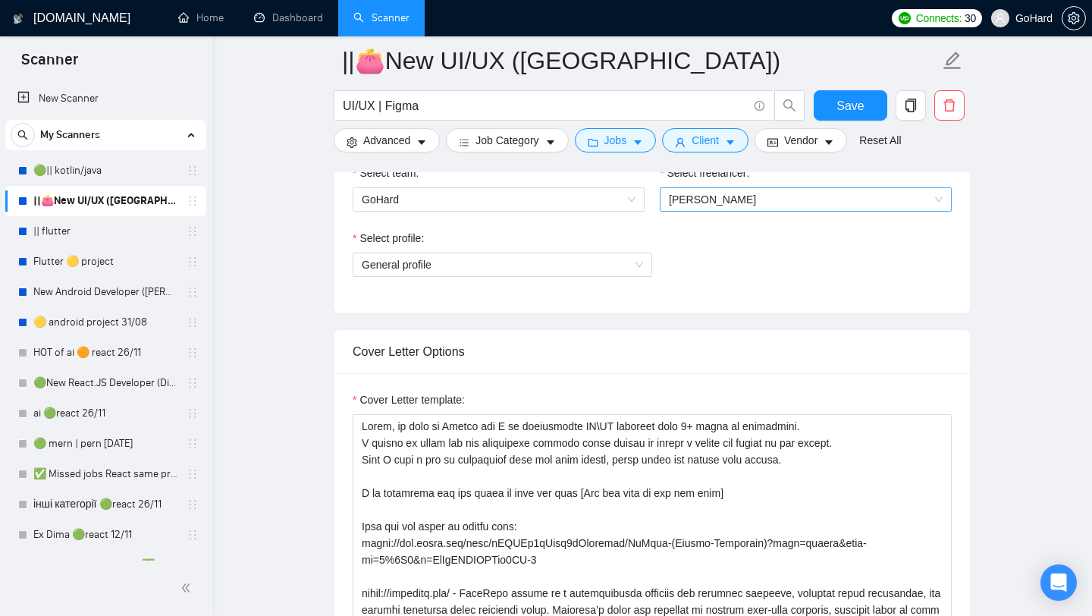
click at [939, 211] on span "Igor Vertepny" at bounding box center [806, 199] width 274 height 23
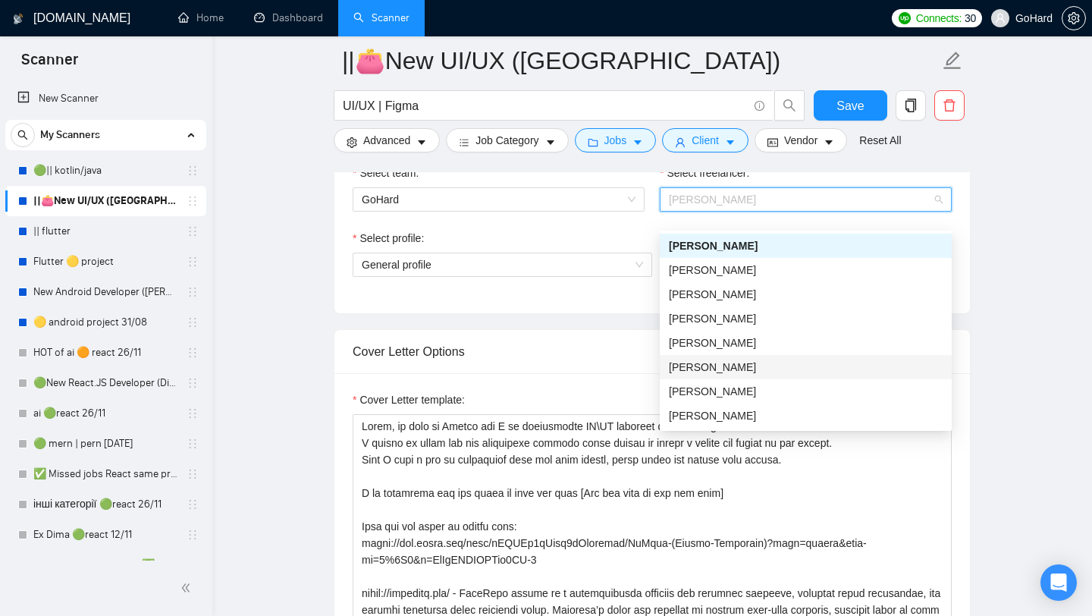
click at [727, 367] on div "Oksana Tsybulska" at bounding box center [806, 367] width 274 height 17
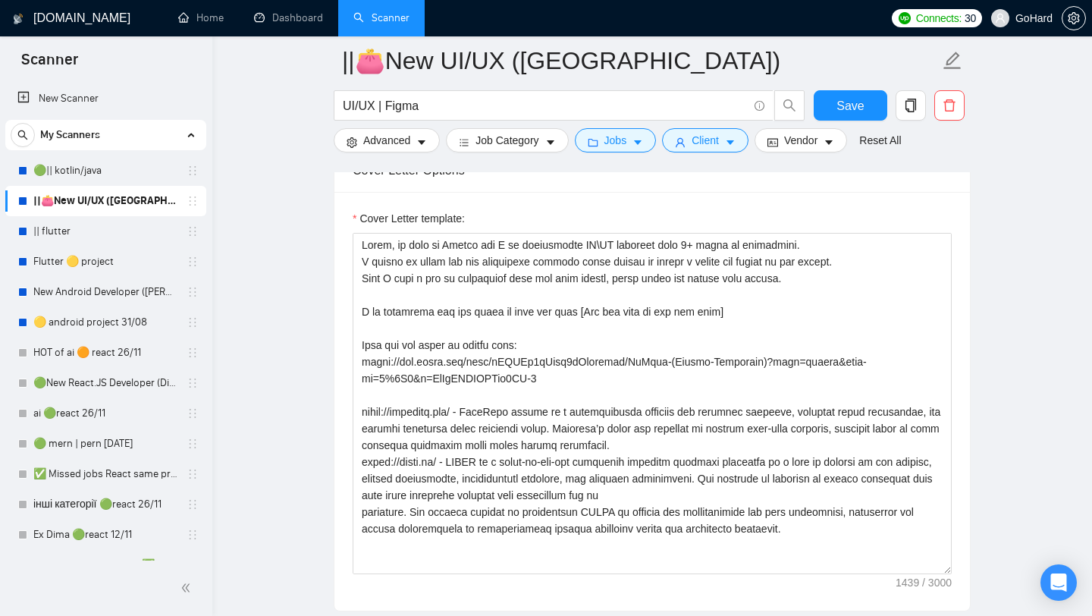
scroll to position [1247, 0]
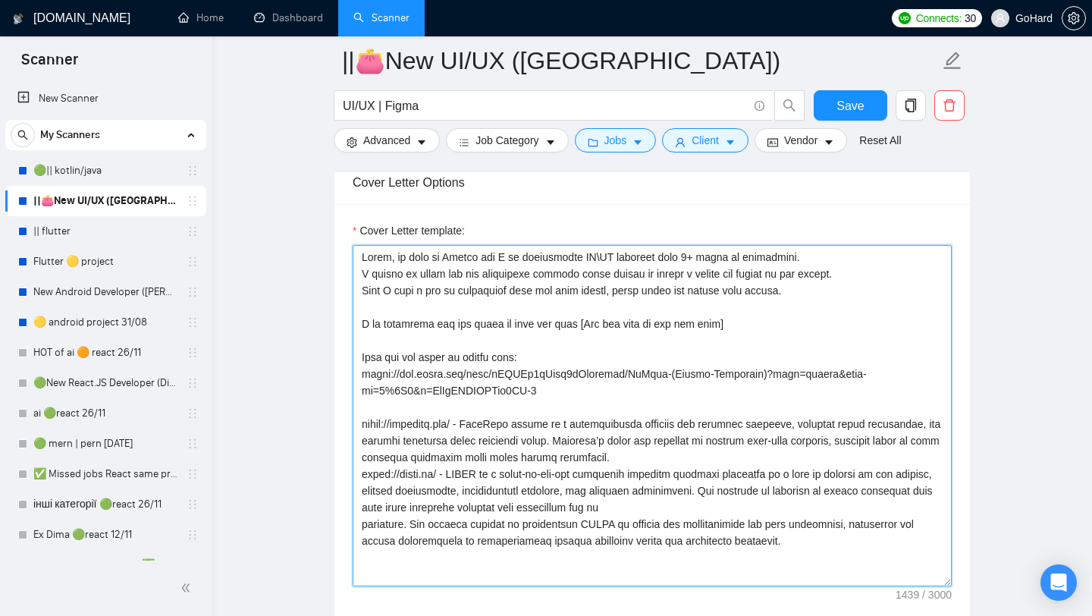
click at [760, 338] on textarea "Cover Letter template:" at bounding box center [652, 415] width 599 height 341
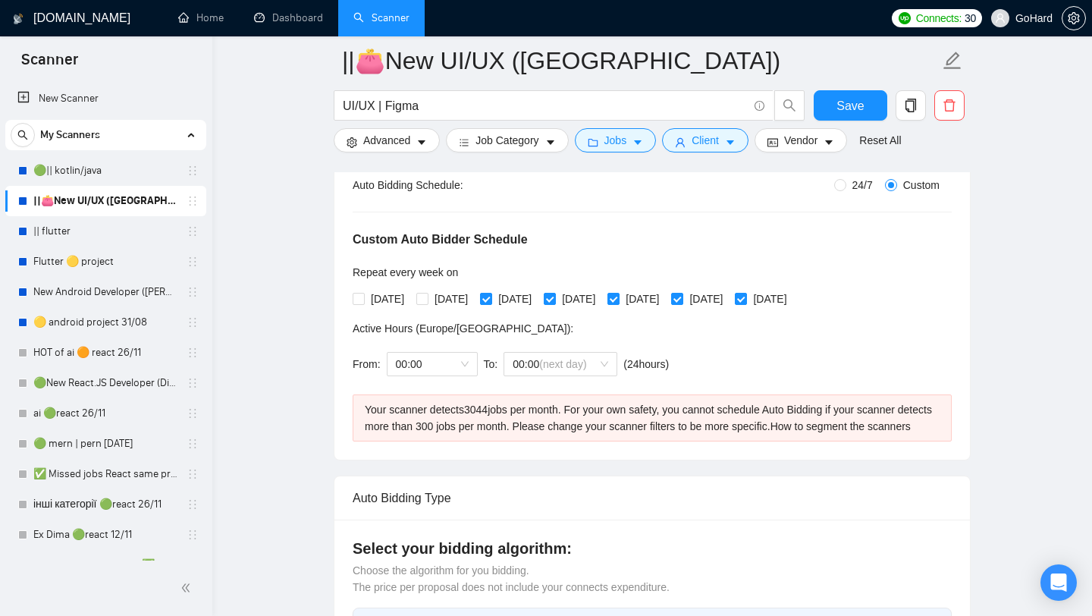
scroll to position [333, 0]
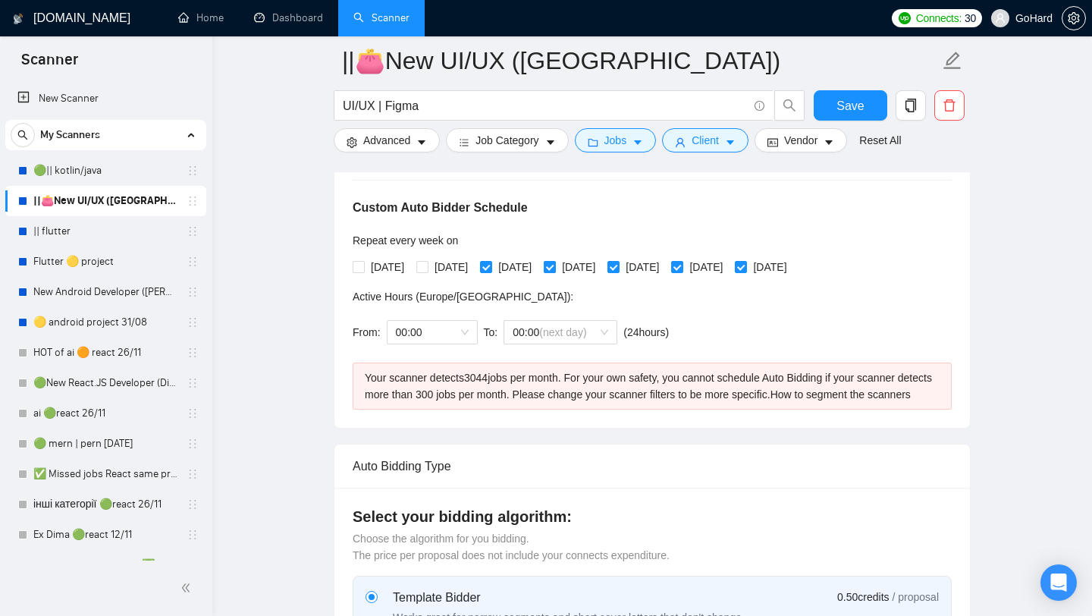
click at [554, 266] on input "Thursday" at bounding box center [549, 266] width 11 height 11
checkbox input "false"
click at [618, 266] on input "Friday" at bounding box center [612, 266] width 11 height 11
checkbox input "false"
click at [682, 268] on input "Saturday" at bounding box center [676, 266] width 11 height 11
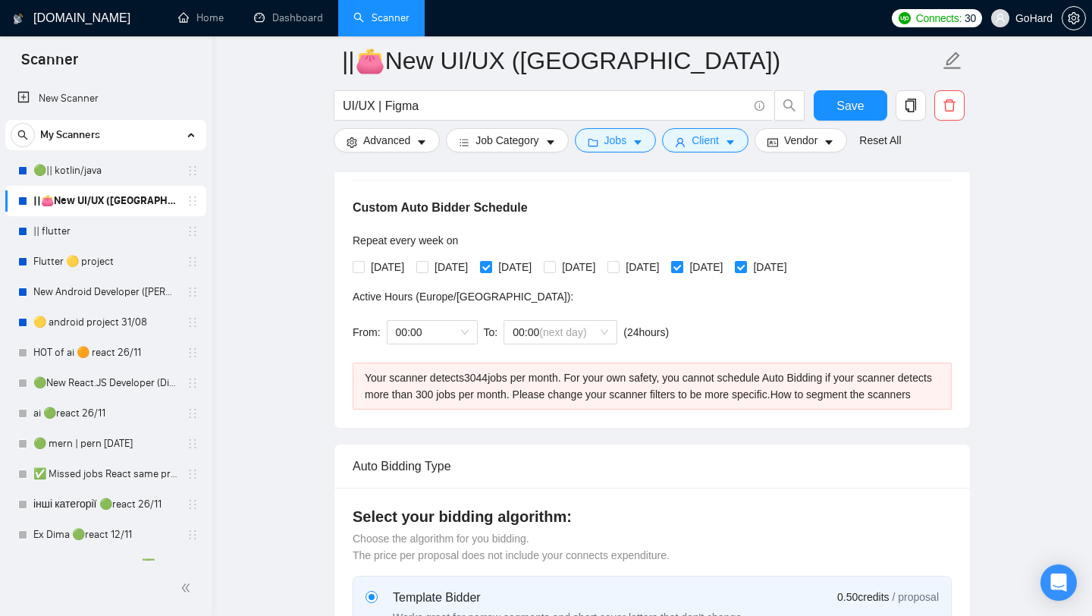
checkbox input "false"
click at [745, 266] on input "Sunday" at bounding box center [740, 266] width 11 height 11
checkbox input "false"
click at [469, 330] on div "00:00" at bounding box center [432, 332] width 91 height 24
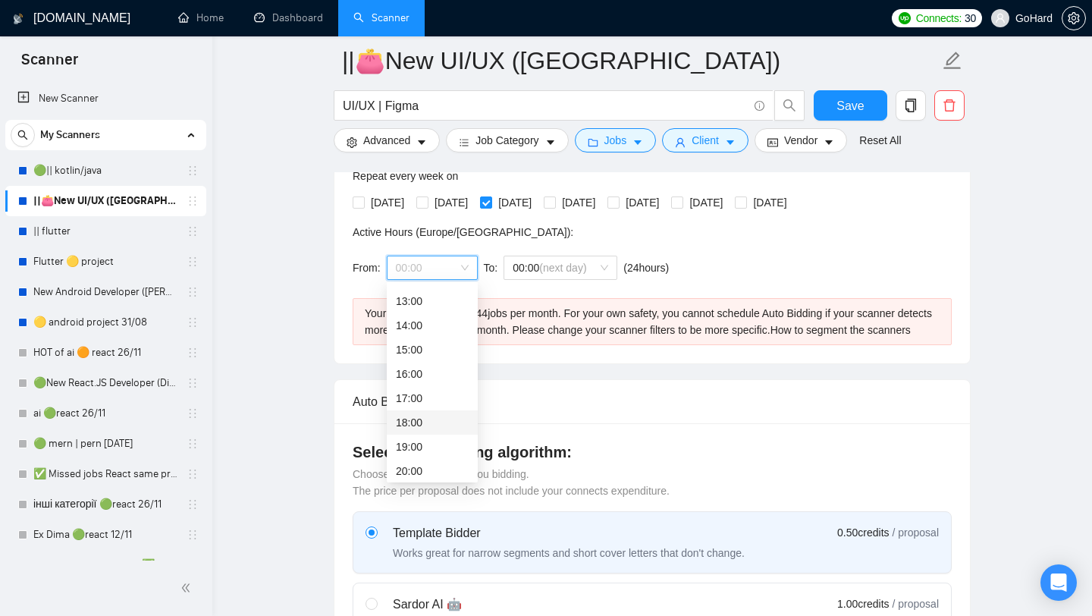
scroll to position [306, 0]
click at [422, 334] on div "14:00" at bounding box center [432, 331] width 73 height 17
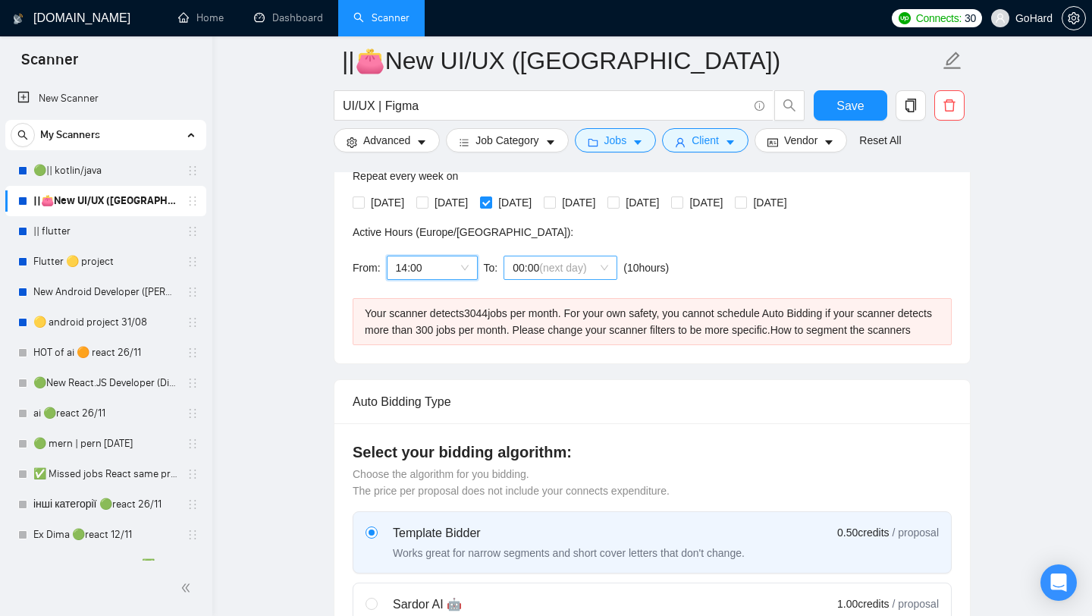
click at [608, 265] on span "00:00 (next day)" at bounding box center [561, 267] width 96 height 23
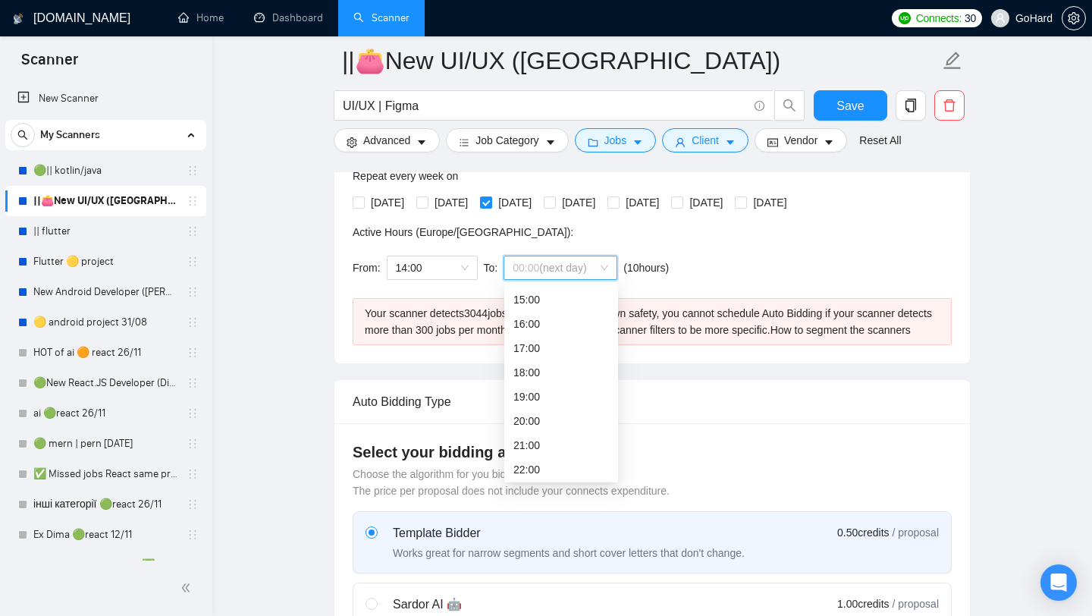
scroll to position [388, 0]
click at [544, 470] on div "23:00" at bounding box center [561, 467] width 96 height 17
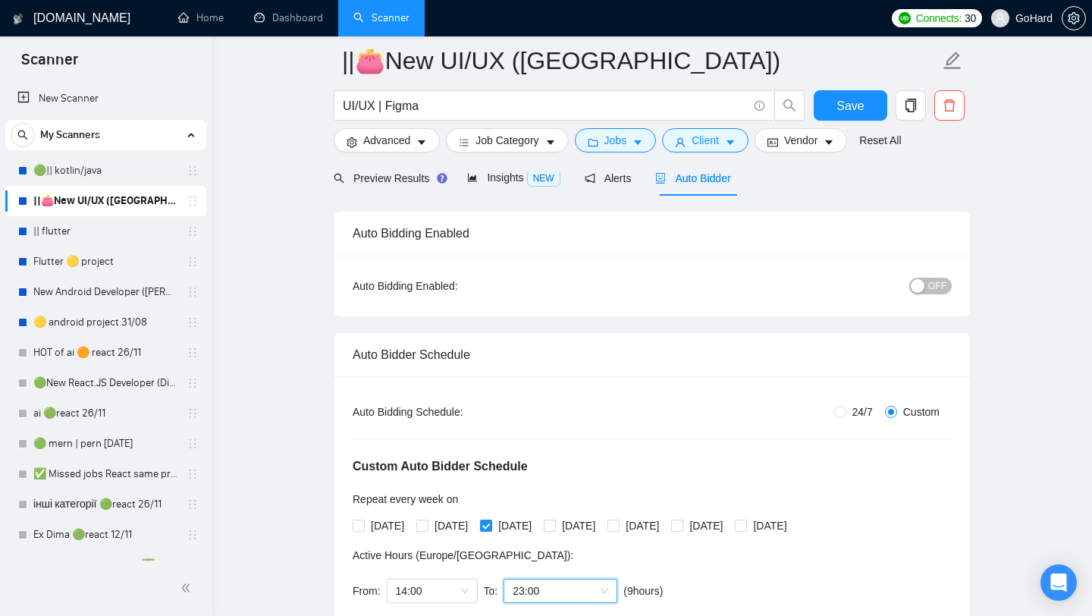
scroll to position [0, 0]
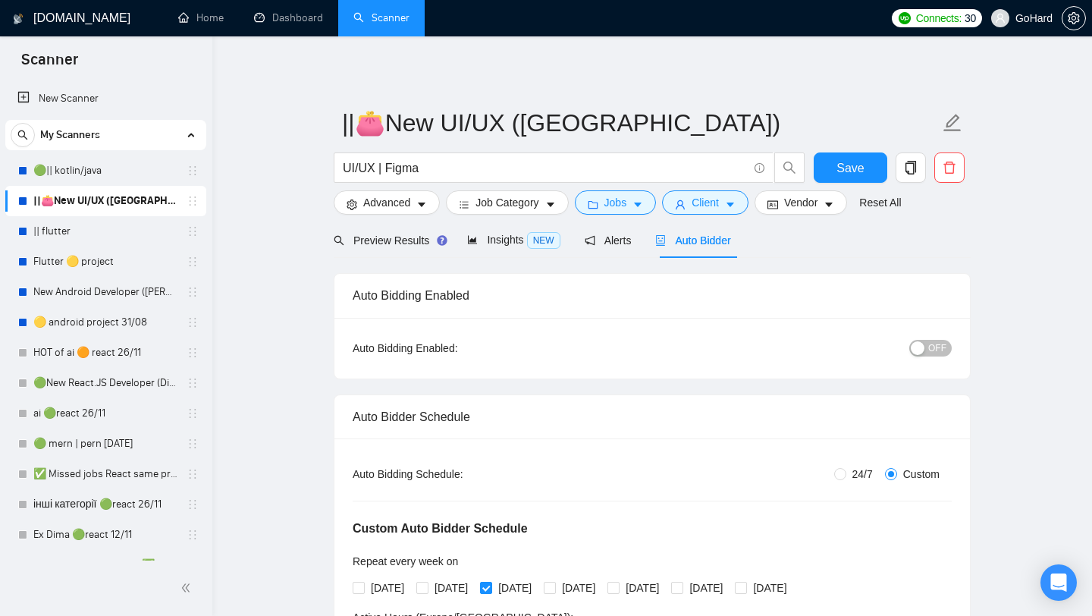
click at [919, 345] on div "button" at bounding box center [918, 348] width 14 height 14
click at [858, 165] on span "Save" at bounding box center [849, 167] width 27 height 19
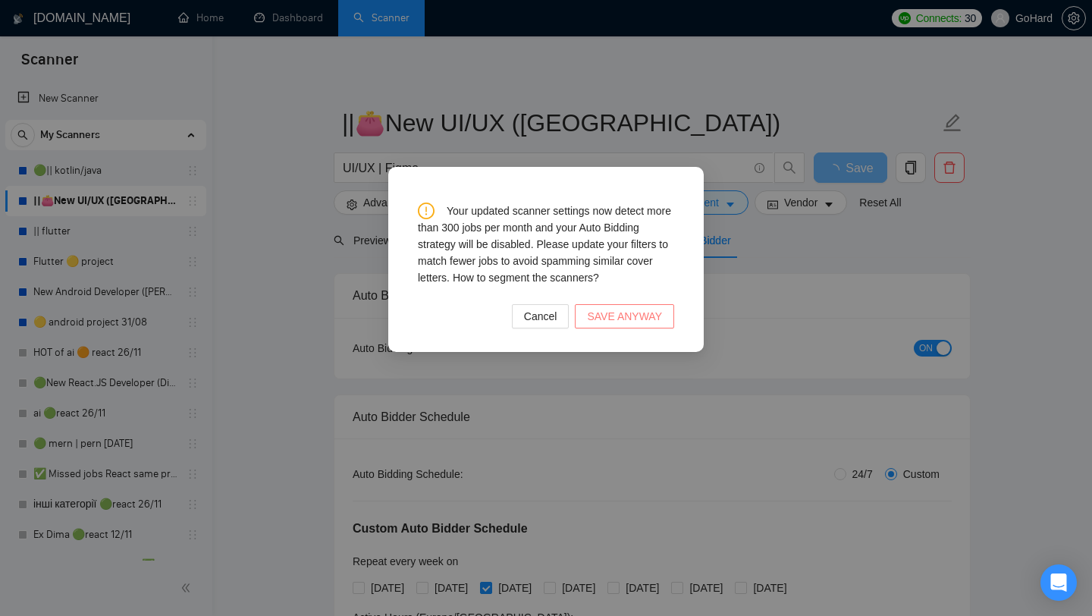
click at [622, 318] on span "SAVE ANYWAY" at bounding box center [624, 316] width 75 height 17
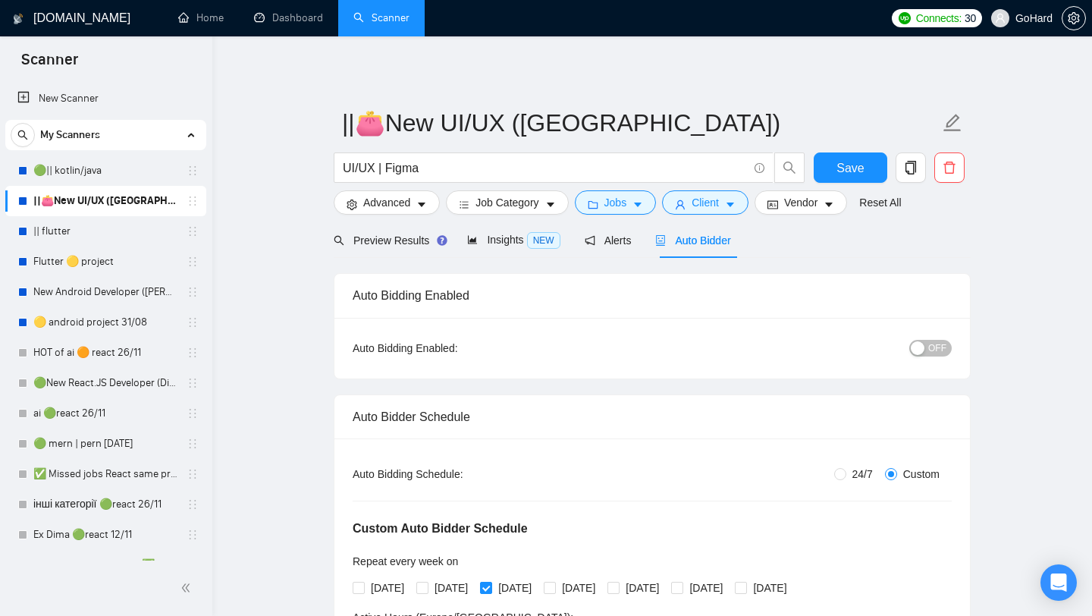
click at [923, 350] on div "button" at bounding box center [918, 348] width 14 height 14
click at [849, 164] on span "Save" at bounding box center [849, 167] width 27 height 19
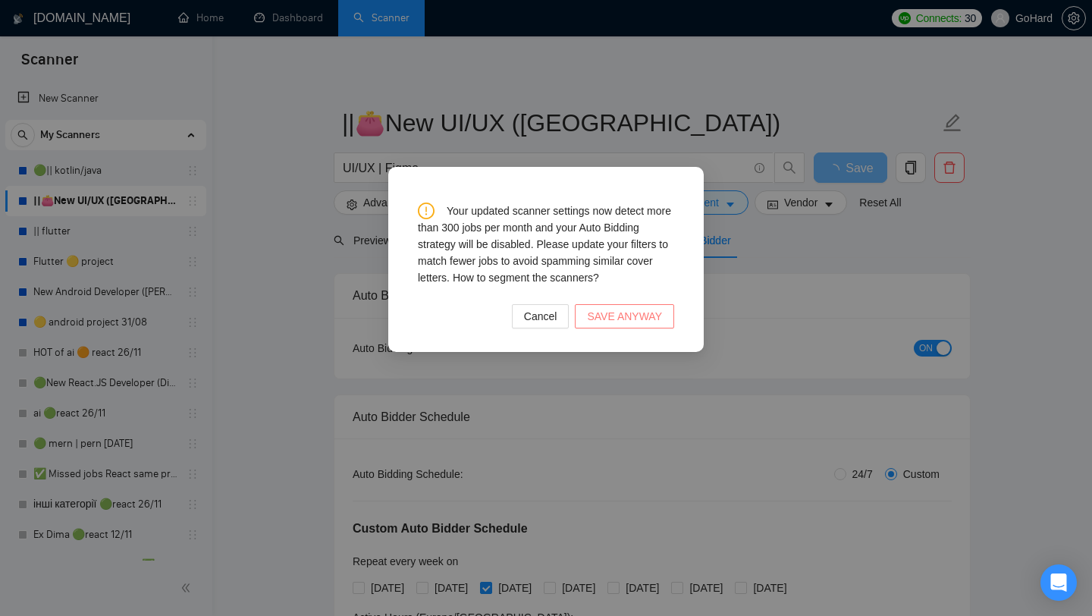
click at [627, 321] on span "SAVE ANYWAY" at bounding box center [624, 316] width 75 height 17
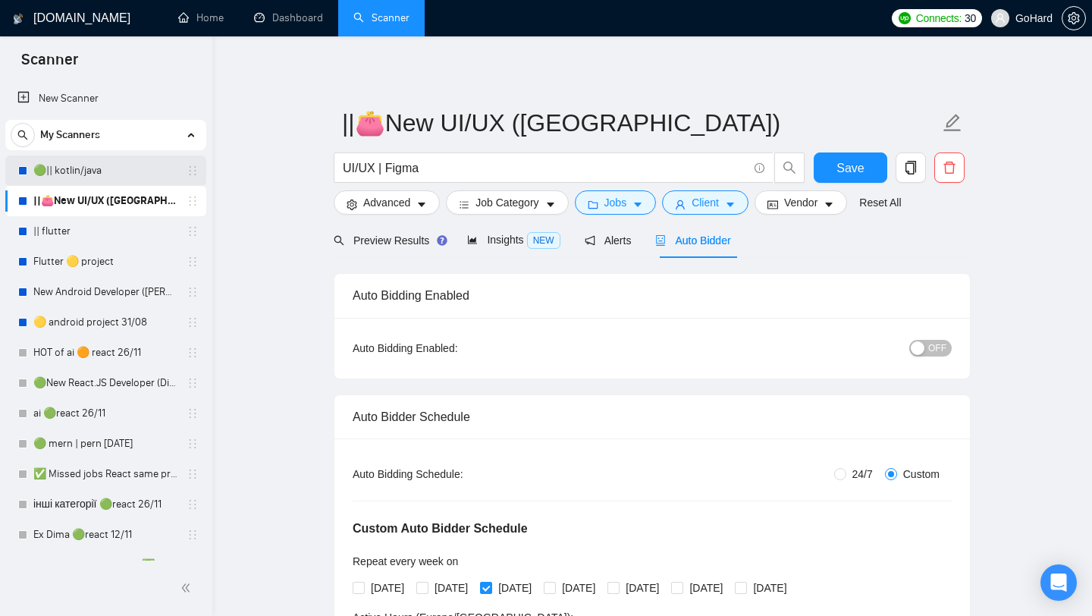
click at [78, 174] on link "🟢|| kotlin/java" at bounding box center [105, 170] width 144 height 30
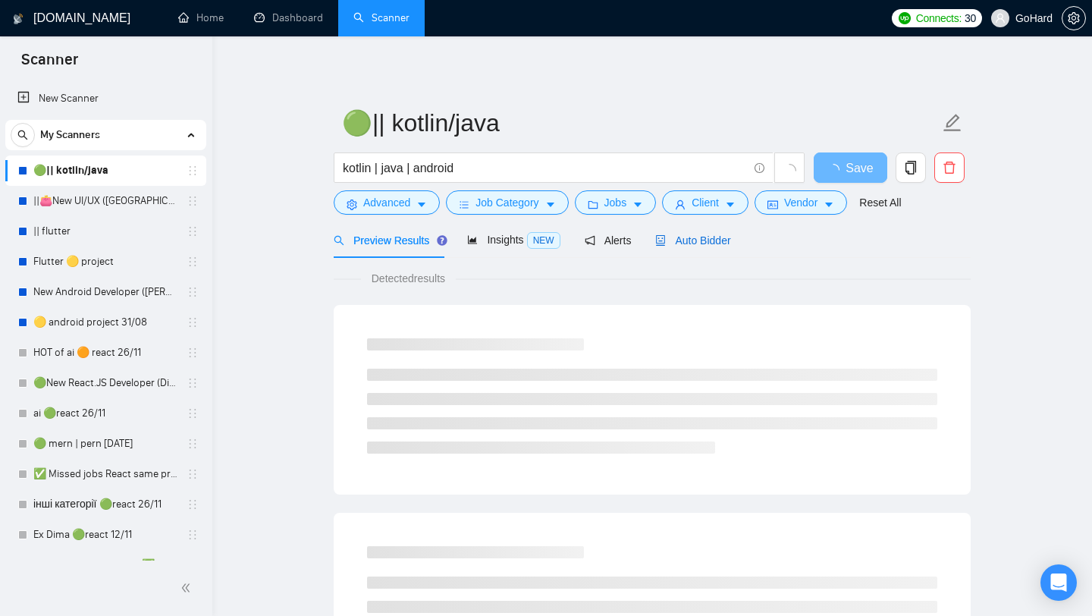
click at [695, 239] on span "Auto Bidder" at bounding box center [692, 240] width 75 height 12
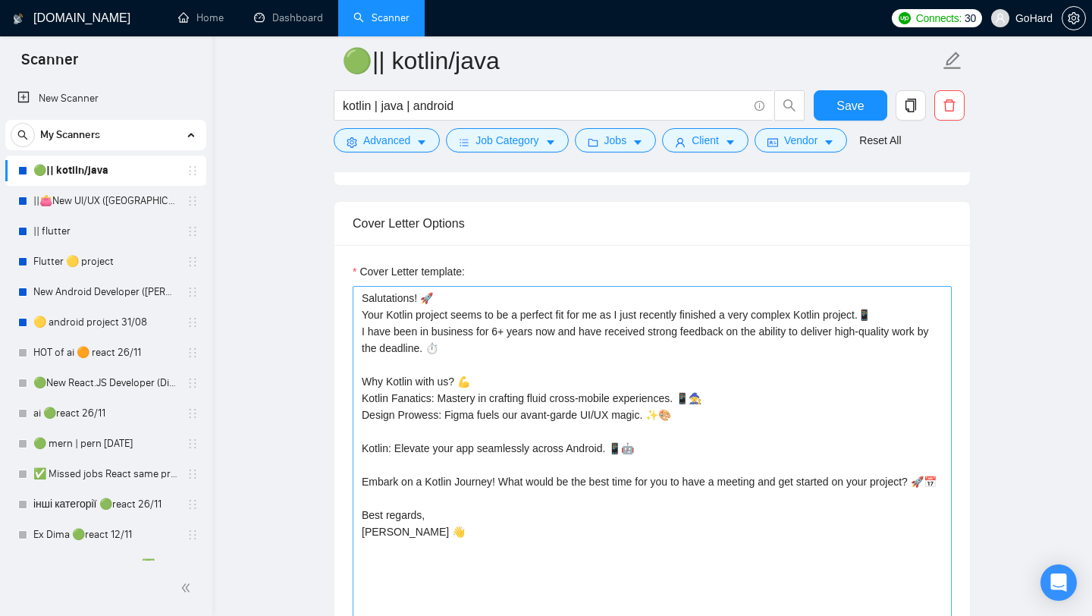
scroll to position [1019, 0]
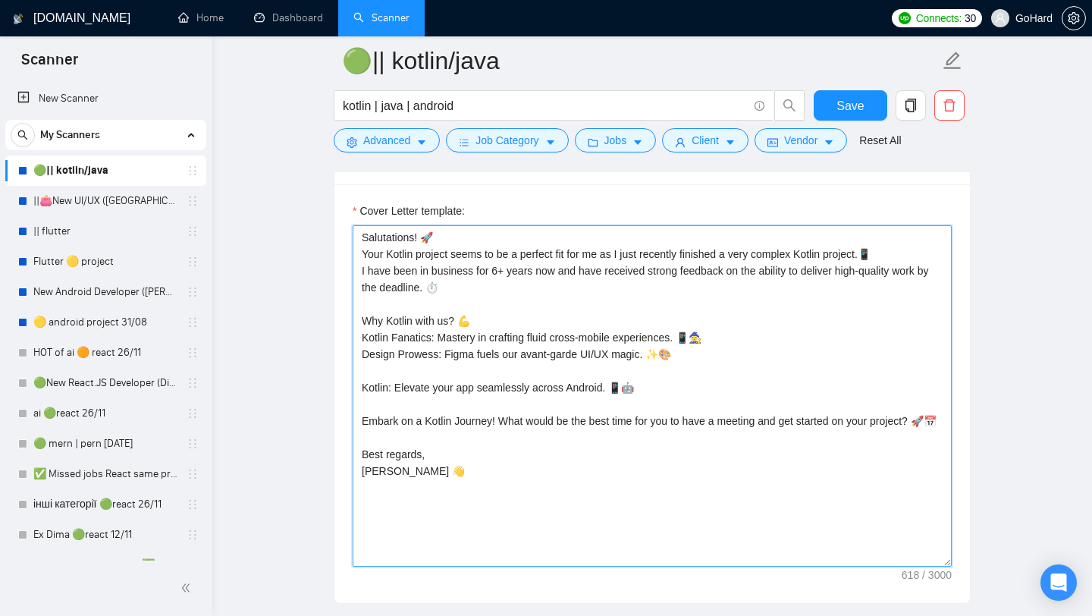
drag, startPoint x: 362, startPoint y: 237, endPoint x: 563, endPoint y: 454, distance: 295.7
click at [563, 454] on textarea "Salutations! 🚀 Your Kotlin project seems to be a perfect fit for me as I just r…" at bounding box center [652, 395] width 599 height 341
paste textarea "Hello! It would be great to cooperate with you as I am a Flutter (cross-platfor…"
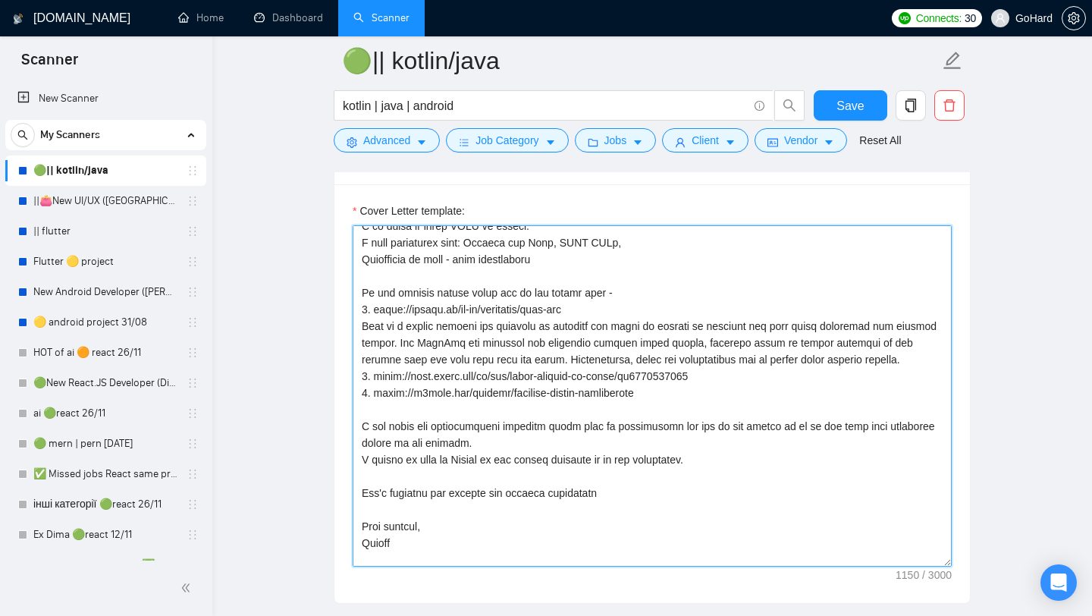
scroll to position [100, 0]
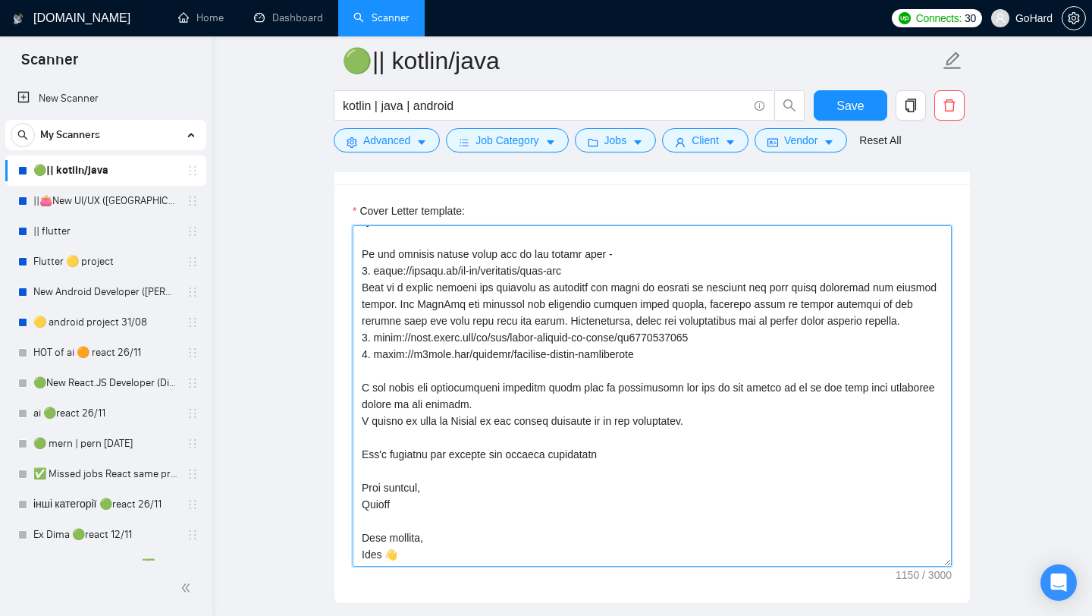
drag, startPoint x: 438, startPoint y: 509, endPoint x: 358, endPoint y: 508, distance: 79.6
click at [358, 508] on textarea "Cover Letter template:" at bounding box center [652, 395] width 599 height 341
click at [436, 535] on textarea "Cover Letter template:" at bounding box center [652, 395] width 599 height 341
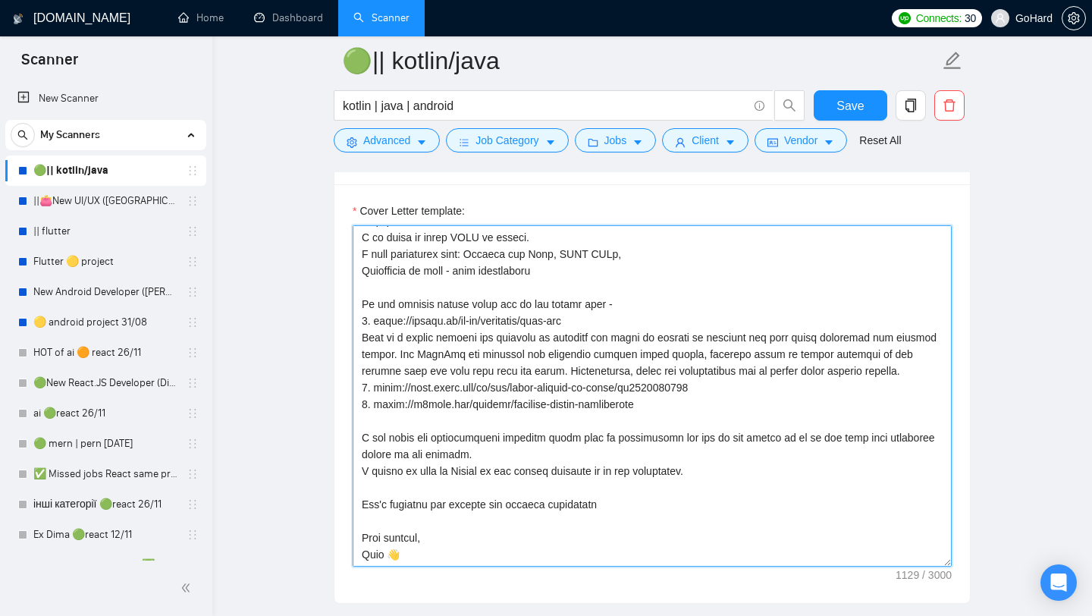
scroll to position [50, 0]
click at [633, 502] on textarea "Cover Letter template:" at bounding box center [652, 395] width 599 height 341
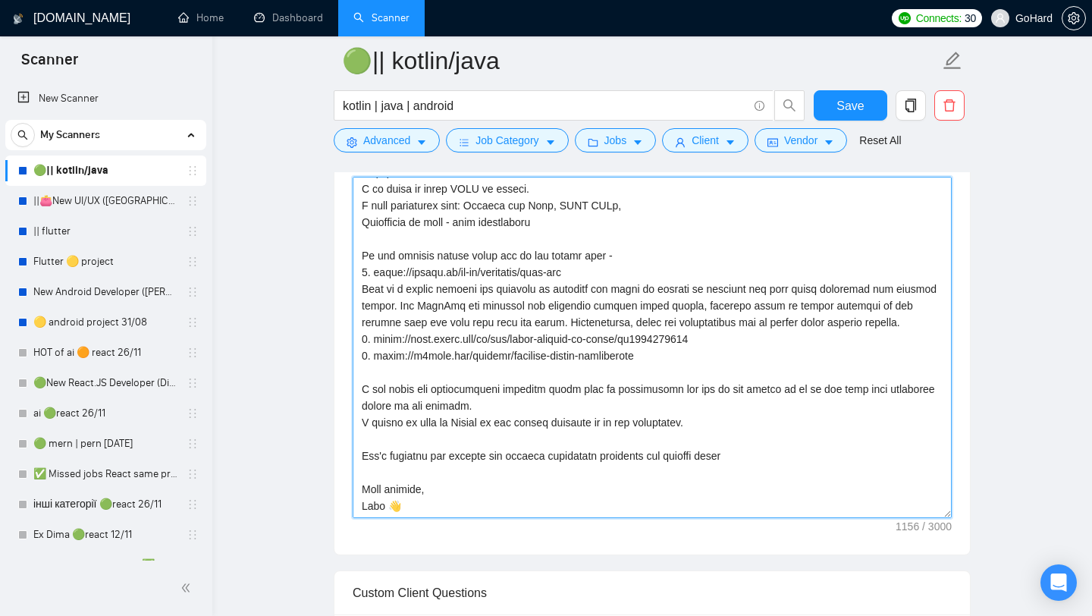
scroll to position [0, 0]
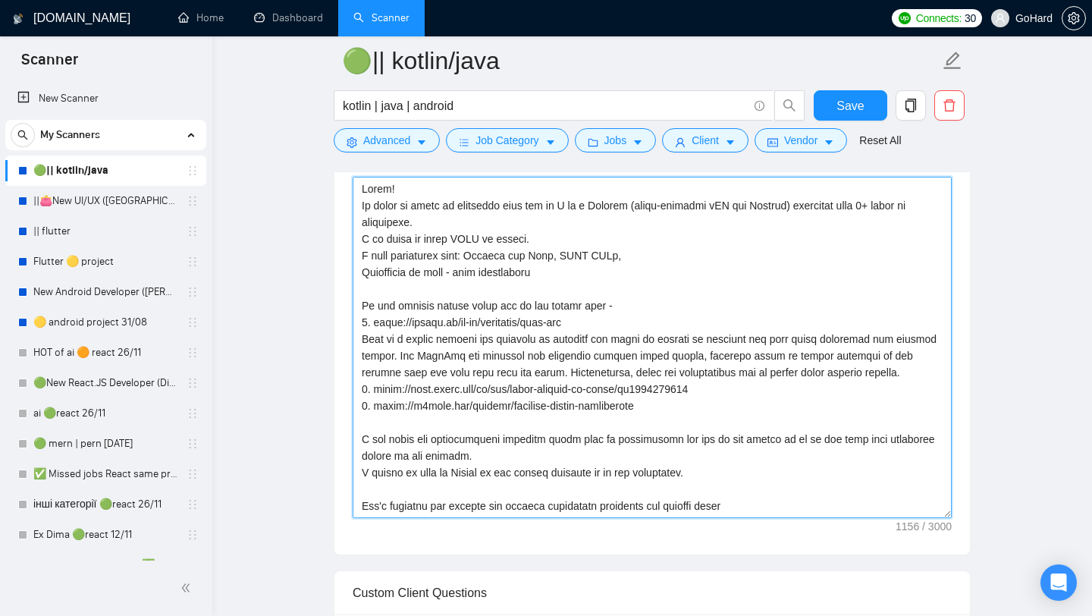
click at [636, 202] on textarea "Cover Letter template:" at bounding box center [652, 347] width 599 height 341
drag, startPoint x: 755, startPoint y: 206, endPoint x: 636, endPoint y: 212, distance: 118.4
click at [636, 212] on textarea "Cover Letter template:" at bounding box center [652, 347] width 599 height 341
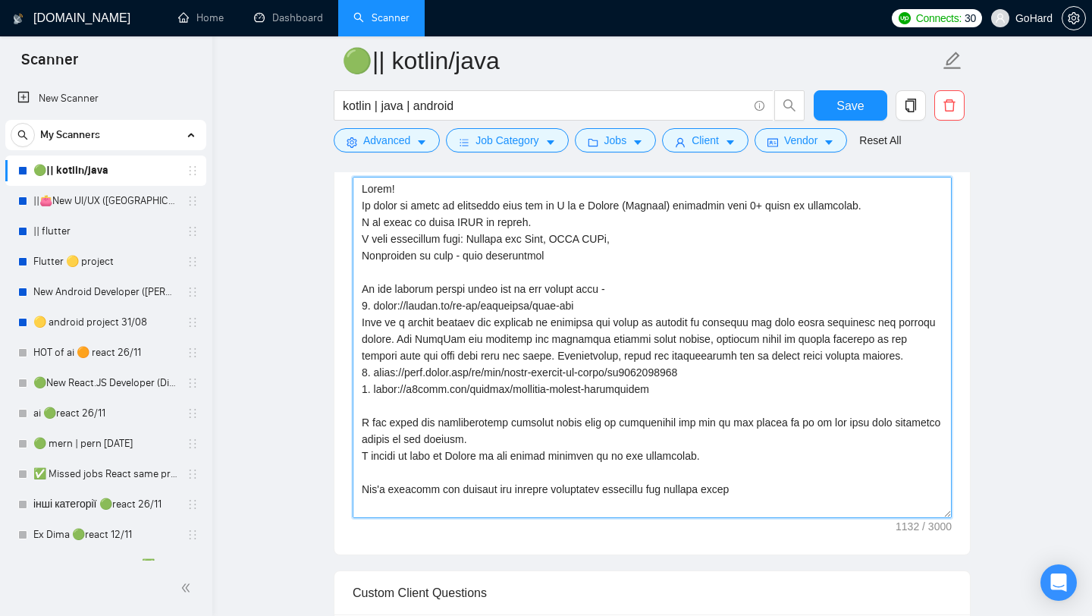
click at [551, 236] on textarea "Cover Letter template:" at bounding box center [652, 347] width 599 height 341
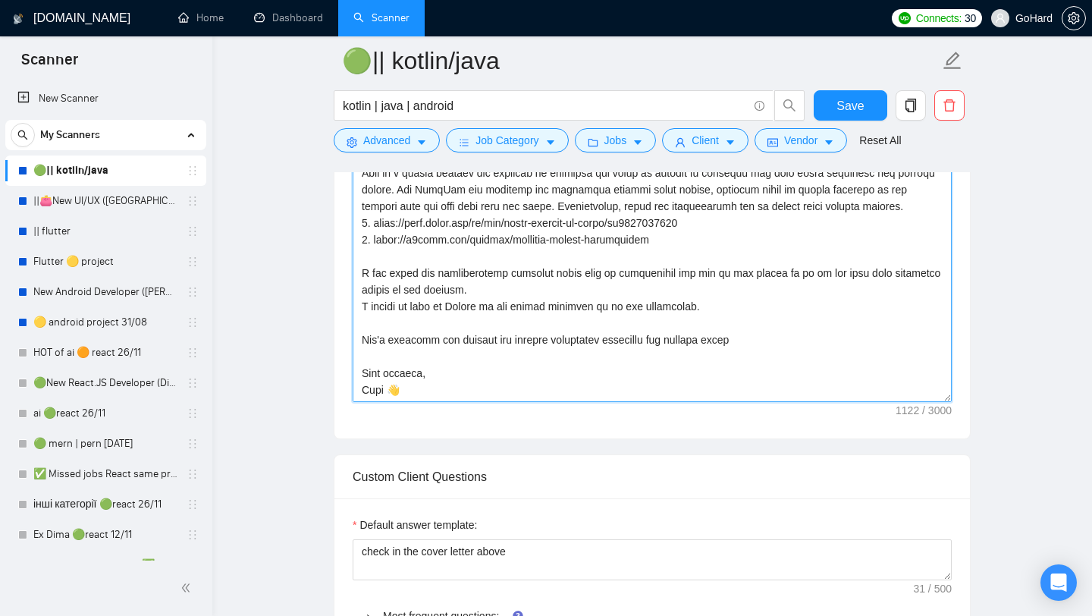
scroll to position [1188, 0]
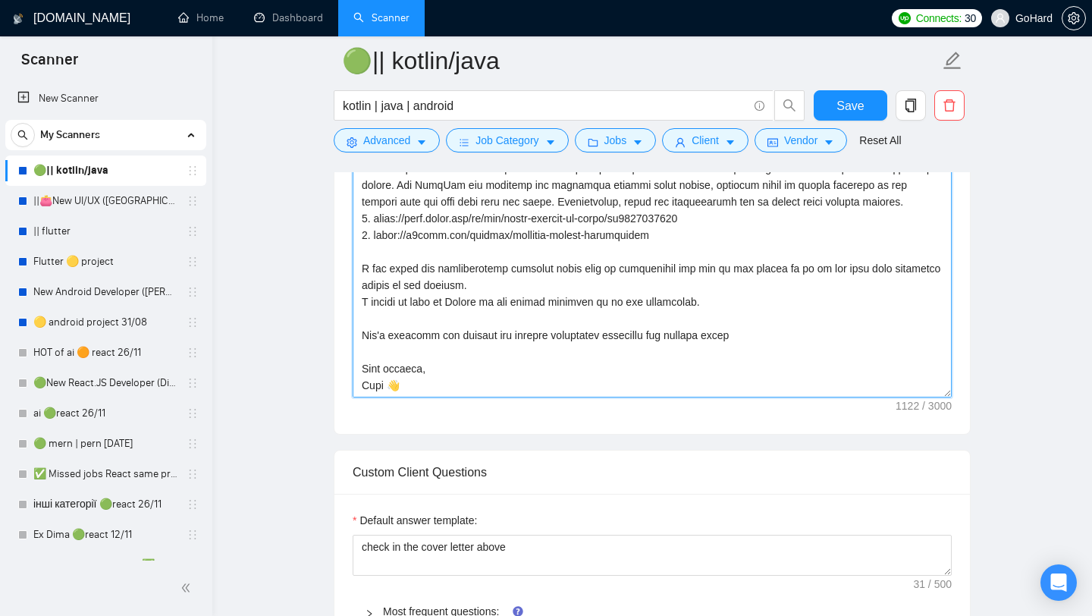
click at [375, 326] on textarea "Cover Letter template:" at bounding box center [652, 226] width 599 height 341
click at [359, 334] on textarea "Cover Letter template:" at bounding box center [652, 226] width 599 height 341
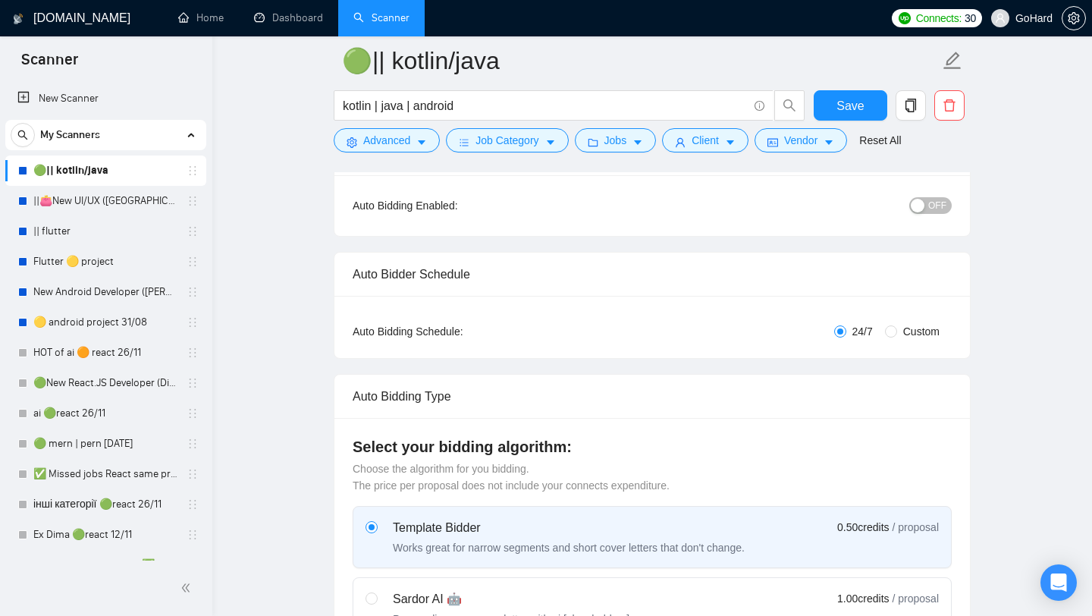
scroll to position [165, 0]
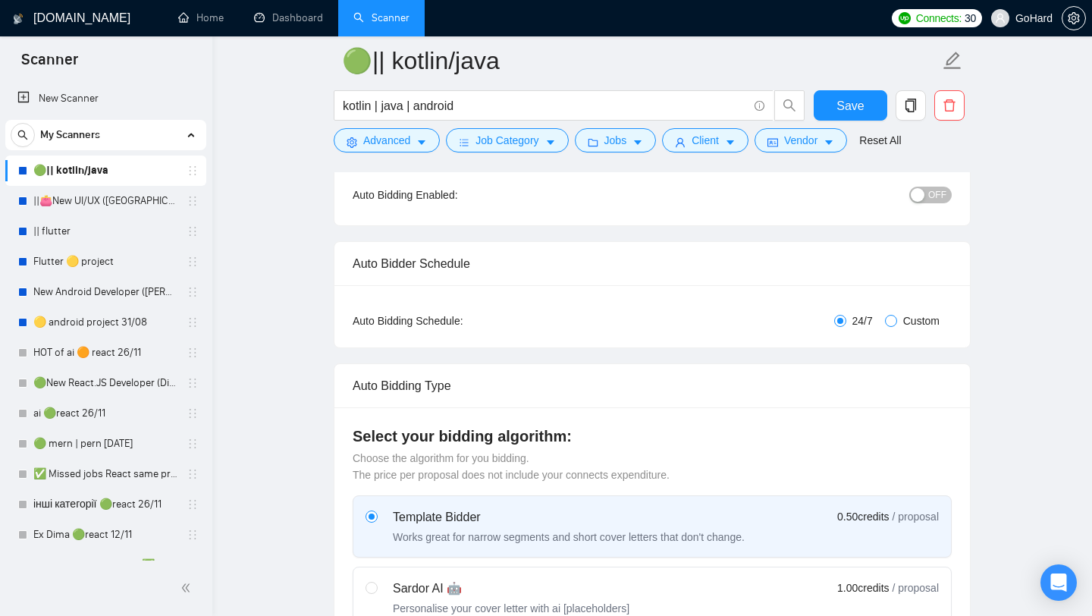
type textarea "Hello! It would be great to cooperate with you as I am a Kotlin (Android) devel…"
click at [889, 320] on input "Custom" at bounding box center [891, 321] width 12 height 12
radio input "true"
radio input "false"
checkbox input "true"
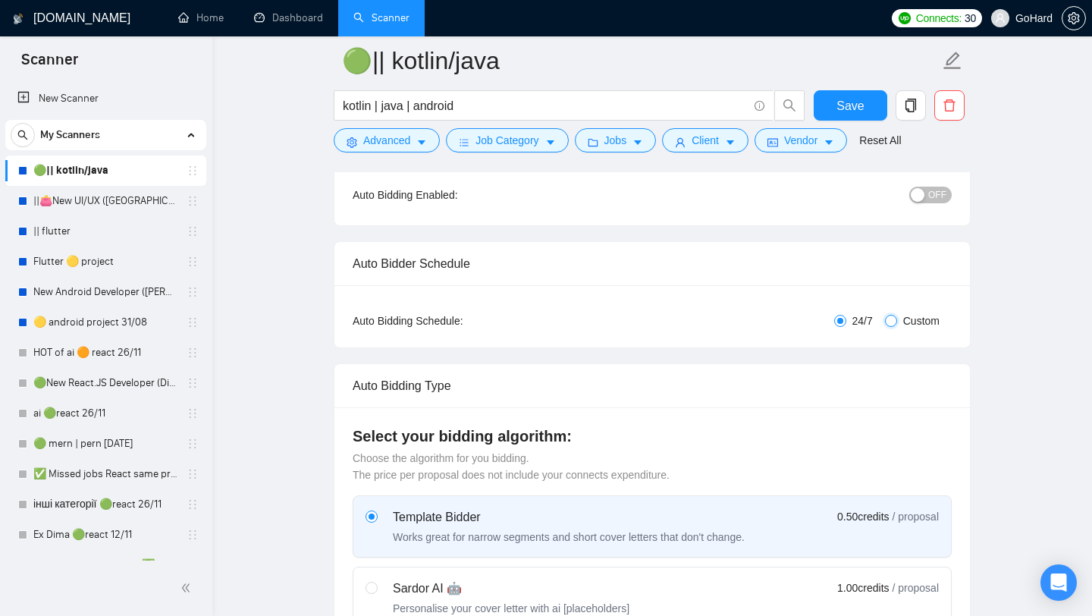
checkbox input "true"
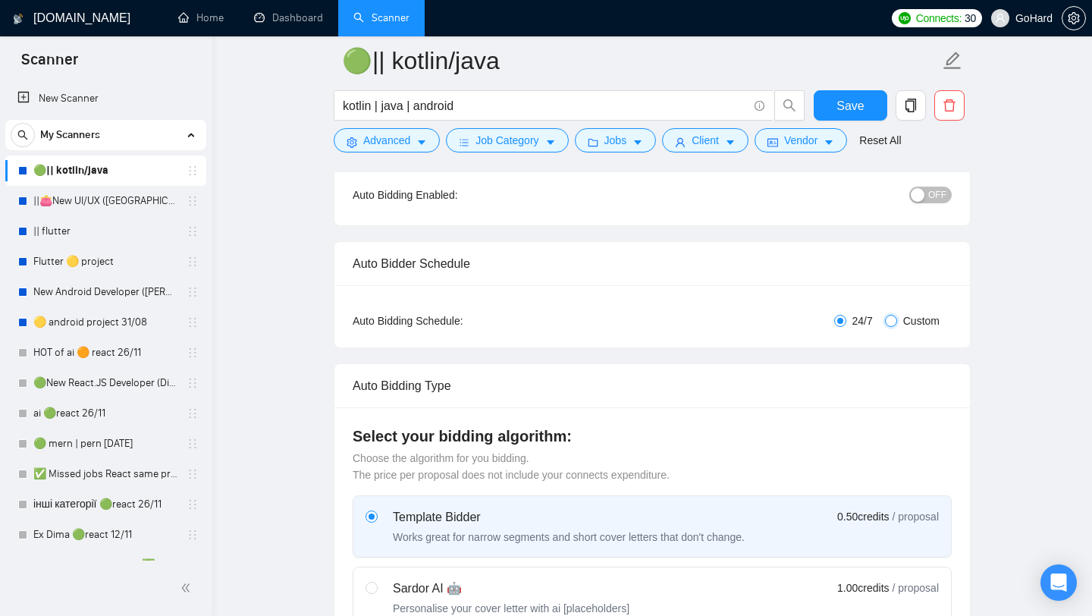
checkbox input "true"
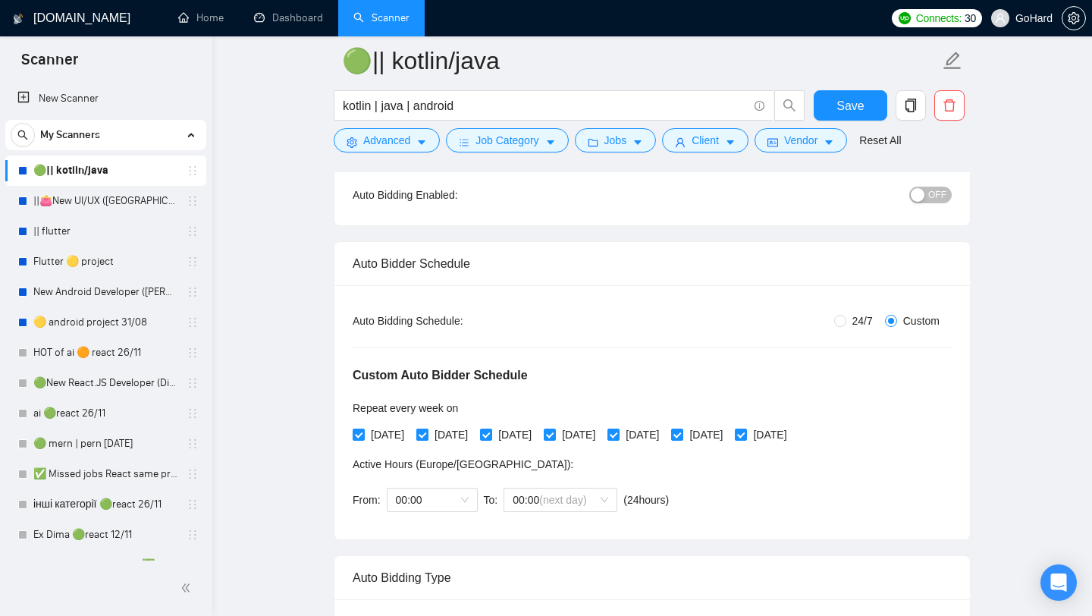
click at [427, 435] on input "Tuesday" at bounding box center [421, 433] width 11 height 11
checkbox input "false"
click at [355, 438] on span at bounding box center [359, 434] width 12 height 12
click at [355, 438] on input "Monday" at bounding box center [358, 433] width 11 height 11
checkbox input "false"
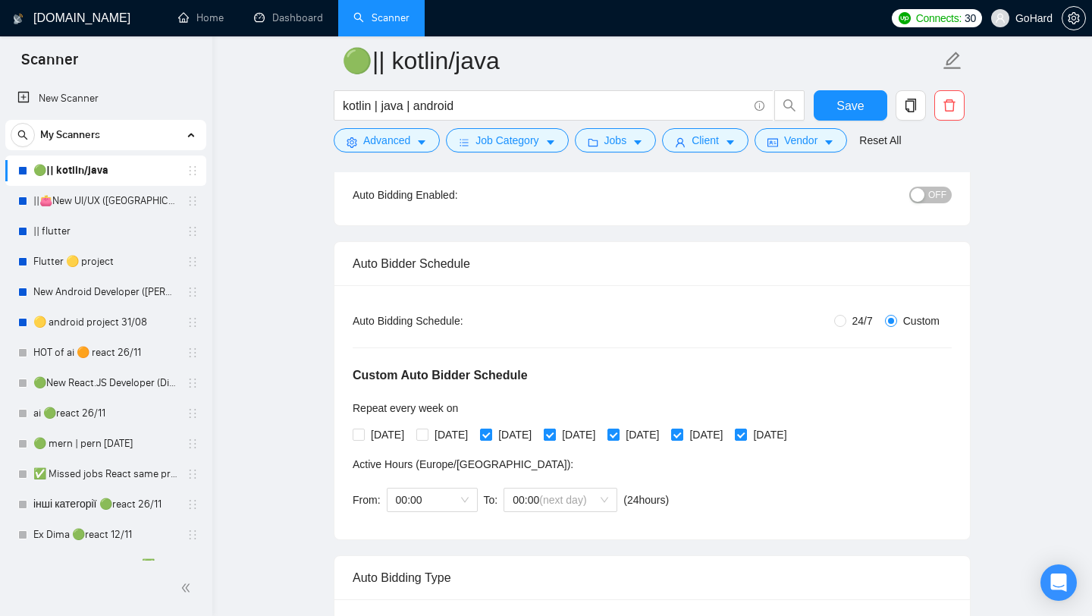
click at [554, 435] on input "Thursday" at bounding box center [549, 433] width 11 height 11
checkbox input "false"
click at [618, 434] on input "Friday" at bounding box center [612, 433] width 11 height 11
checkbox input "false"
click at [682, 437] on input "Saturday" at bounding box center [676, 433] width 11 height 11
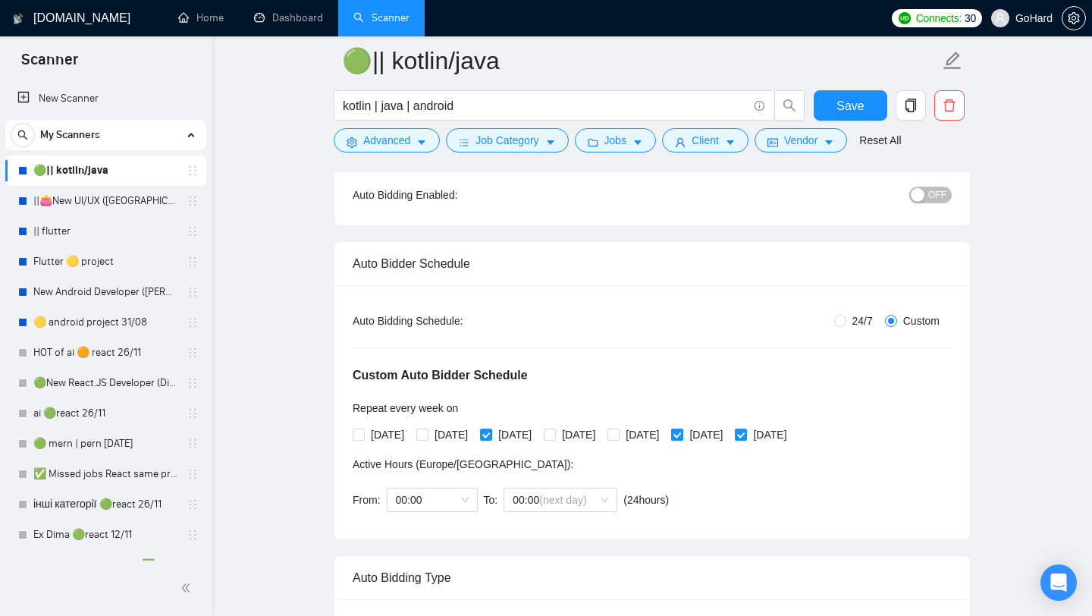
checkbox input "false"
click at [745, 432] on input "Sunday" at bounding box center [740, 433] width 11 height 11
checkbox input "false"
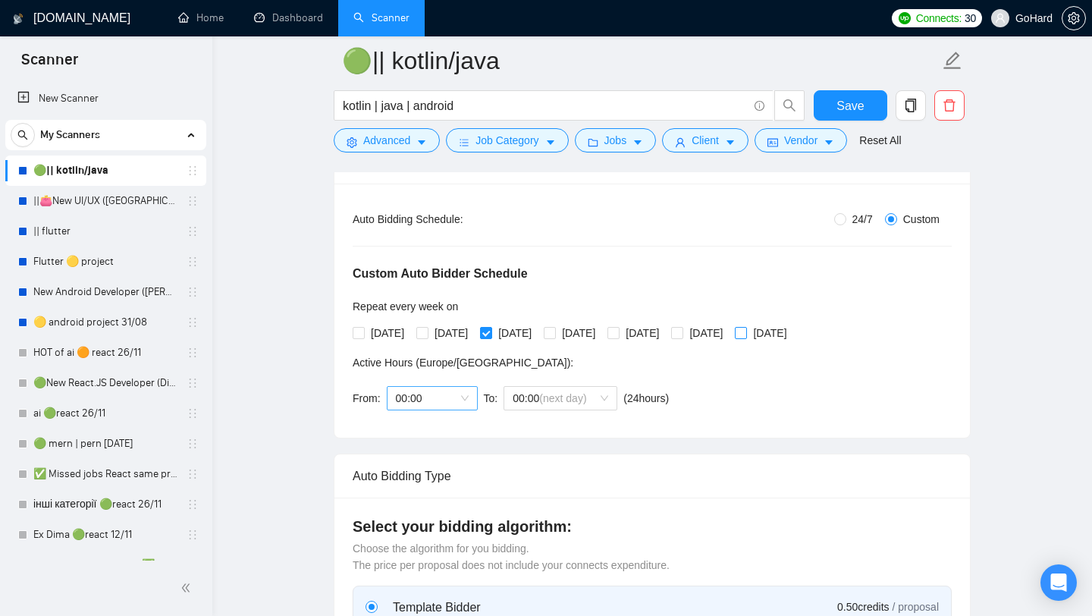
click at [463, 397] on span "00:00" at bounding box center [432, 398] width 73 height 23
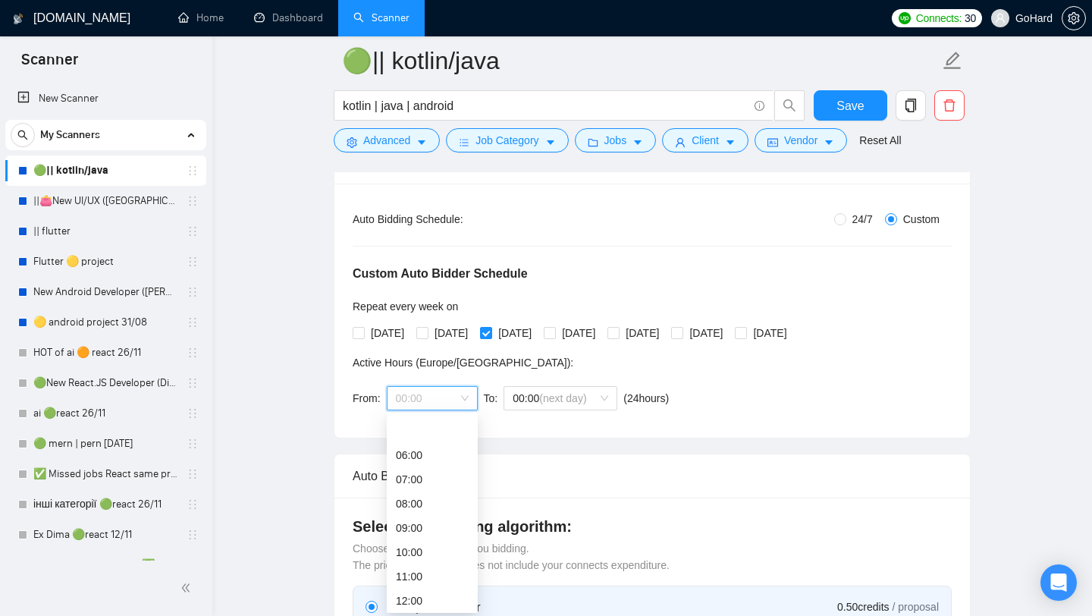
scroll to position [212, 0]
click at [437, 557] on div "14:00" at bounding box center [432, 555] width 73 height 17
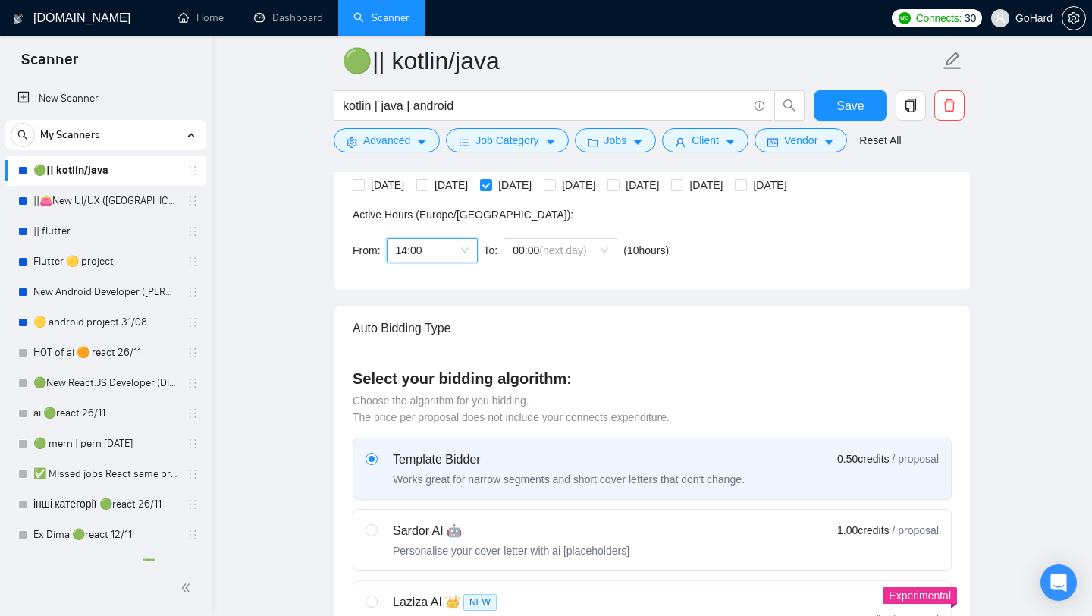
scroll to position [421, 0]
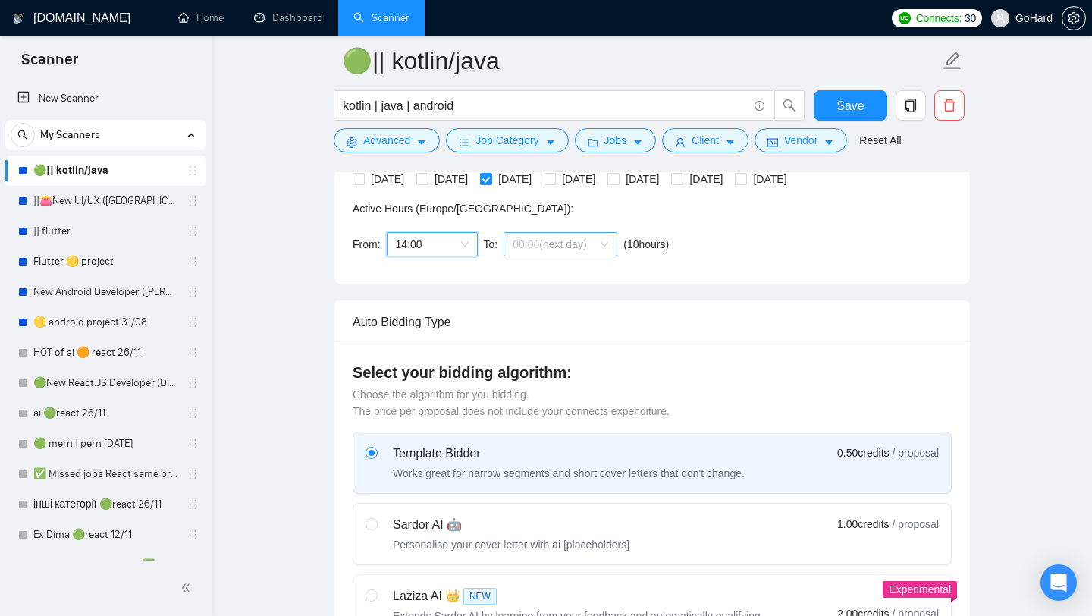
click at [611, 238] on div "00:00 (next day)" at bounding box center [561, 244] width 114 height 24
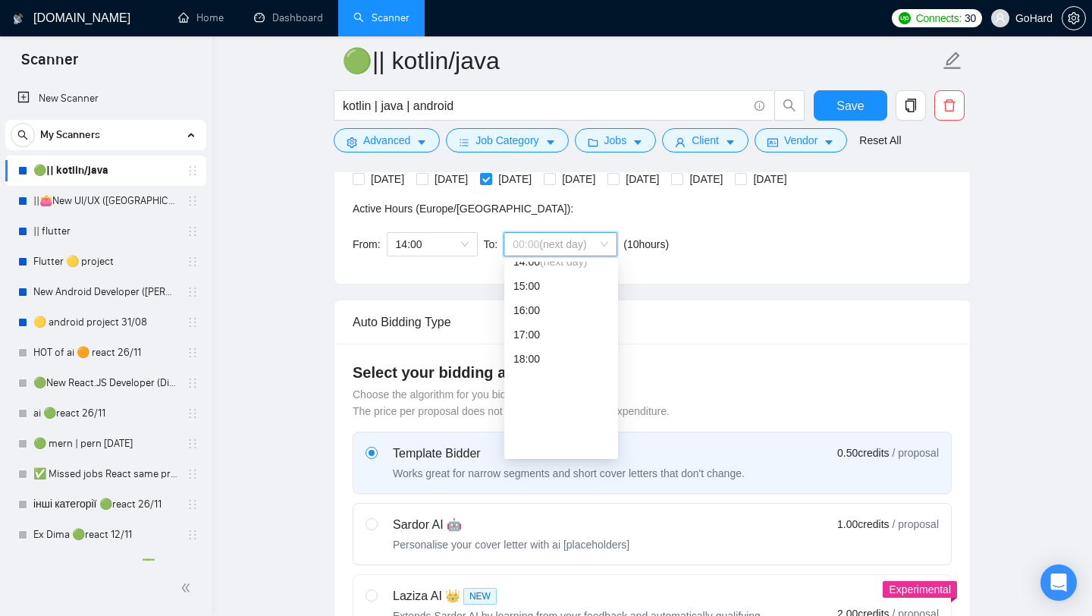
scroll to position [388, 0]
click at [534, 445] on div "23:00" at bounding box center [561, 443] width 96 height 17
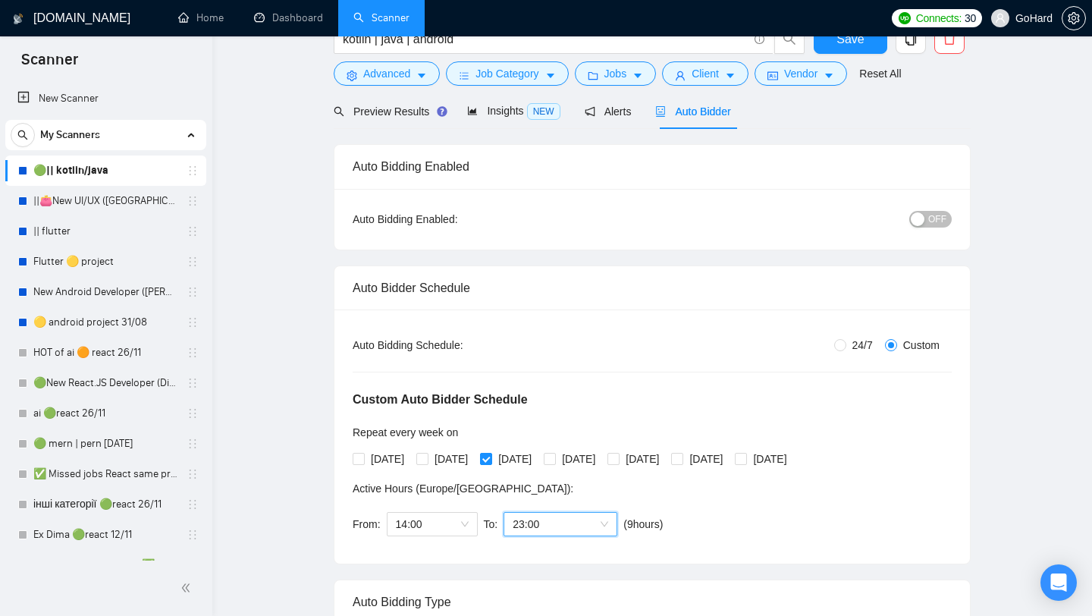
scroll to position [0, 0]
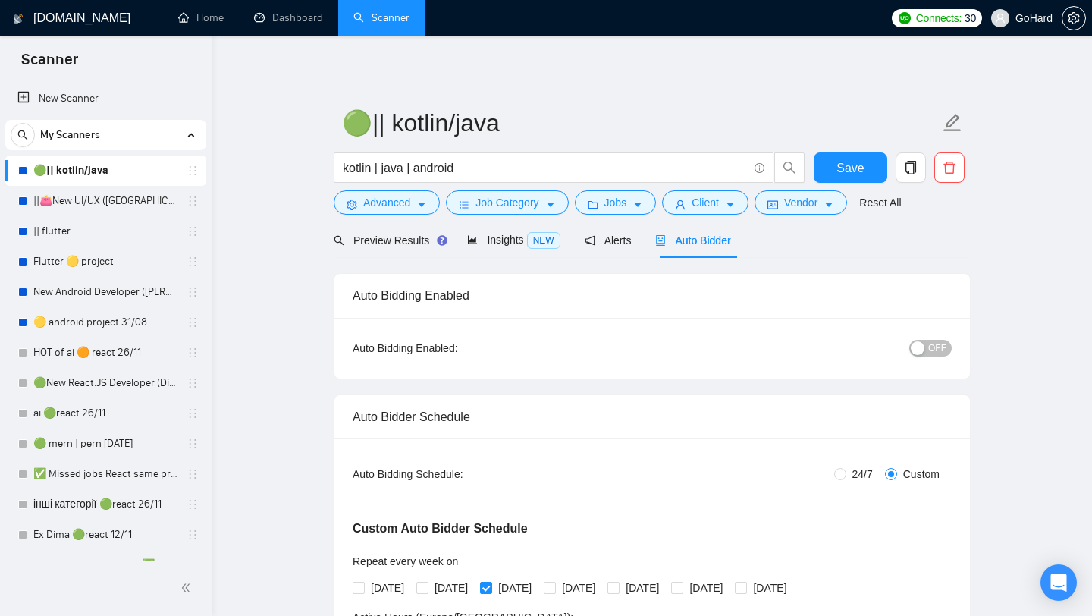
click at [924, 343] on div "button" at bounding box center [918, 348] width 14 height 14
click at [856, 166] on span "Save" at bounding box center [849, 167] width 27 height 19
